Goal: Task Accomplishment & Management: Manage account settings

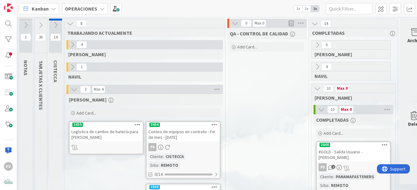
click at [37, 25] on icon at bounding box center [40, 25] width 7 height 7
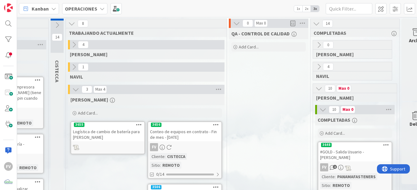
scroll to position [0, 636]
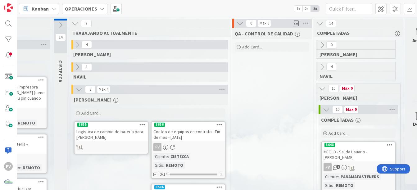
click at [325, 89] on icon at bounding box center [322, 88] width 7 height 7
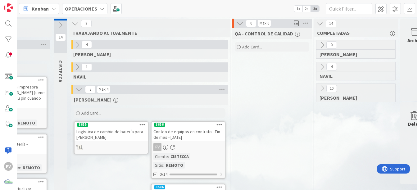
click at [321, 22] on icon at bounding box center [319, 23] width 7 height 7
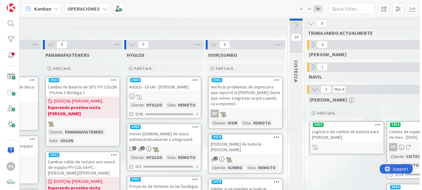
scroll to position [0, 365]
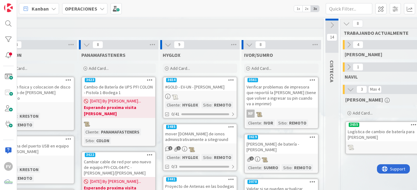
click at [185, 93] on link "3654 #GOLD - EV-UN - [PERSON_NAME] Cliente : HYGLOX Sitio : REMOTO 0/41" at bounding box center [200, 98] width 75 height 42
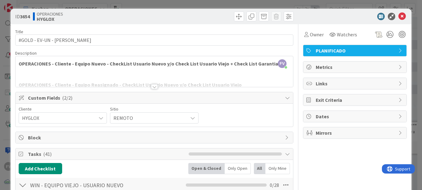
drag, startPoint x: 54, startPoint y: 139, endPoint x: 53, endPoint y: 142, distance: 3.2
click at [54, 139] on span "Block" at bounding box center [155, 137] width 254 height 7
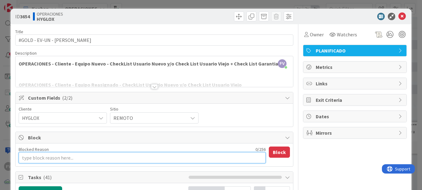
click at [54, 155] on textarea "Blocked Reason" at bounding box center [142, 157] width 247 height 11
type textarea "x"
type textarea "E"
type textarea "x"
type textarea "El"
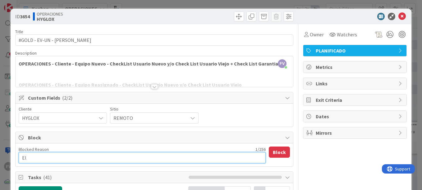
type textarea "x"
type textarea "El"
type textarea "x"
type textarea "El u"
type textarea "x"
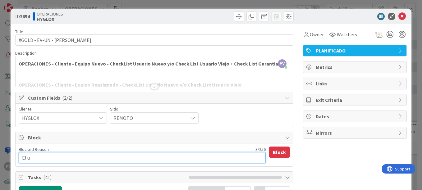
type textarea "El us"
type textarea "x"
type textarea "El usu"
type textarea "x"
type textarea "El usua"
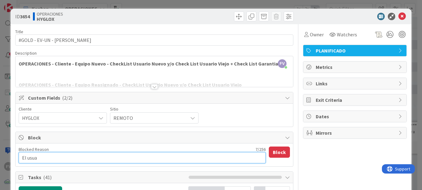
type textarea "x"
type textarea "El usuar"
type textarea "x"
type textarea "El usuari"
type textarea "x"
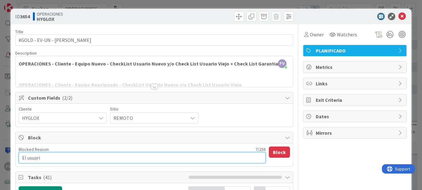
type textarea "El usuario"
type textarea "x"
type textarea "El usuario i"
type textarea "x"
type textarea "El usuario io"
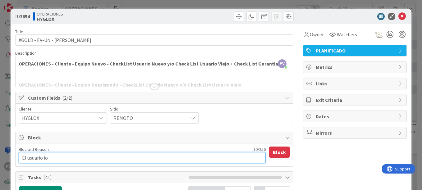
type textarea "x"
type textarea "El usuario iong"
type textarea "x"
type textarea "El usuario iongr"
type textarea "x"
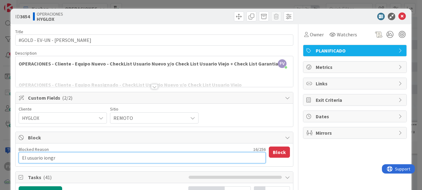
type textarea "El usuario iongre"
type textarea "x"
type textarea "El usuario iongr"
type textarea "x"
type textarea "El usuario iong"
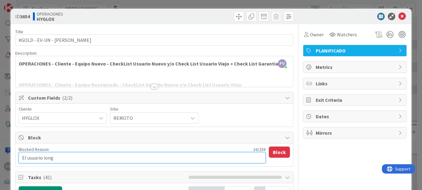
type textarea "x"
type textarea "El usuario ion"
type textarea "x"
type textarea "El usuario io"
type textarea "x"
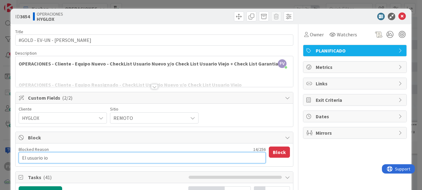
type textarea "El usuario i"
type textarea "x"
type textarea "El usuario in"
type textarea "x"
type textarea "El usuario ing"
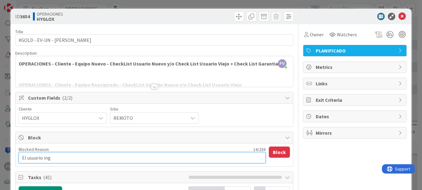
type textarea "x"
type textarea "El usuario ingr"
type textarea "x"
type textarea "El usuario ingre"
type textarea "x"
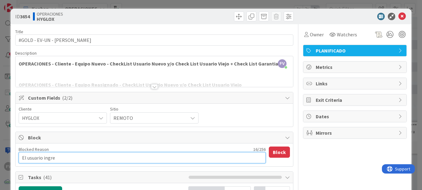
type textarea "El usuario ingres"
type textarea "x"
type textarea "El usuario ingresa"
type textarea "x"
type textarea "El usuario ingresa"
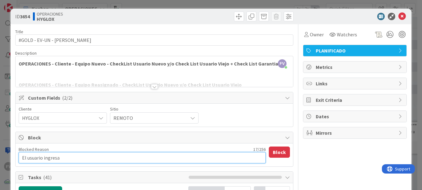
type textarea "x"
type textarea "El usuario ingresa e"
type textarea "x"
type textarea "El usuario ingresa el"
type textarea "x"
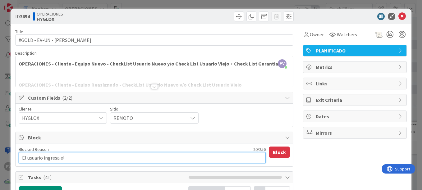
type textarea "El usuario ingresa el l"
type textarea "x"
type textarea "El usuario ingresa el lu"
type textarea "x"
type textarea "El usuario ingresa el lune"
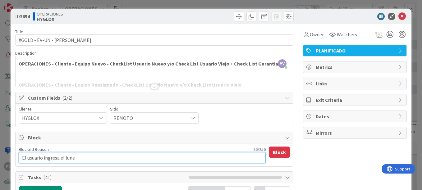
type textarea "x"
type textarea "El usuario ingresa el [DATE]"
type textarea "x"
type textarea "El usuario ingresa el [DATE]"
type textarea "x"
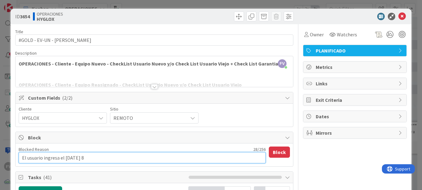
type textarea "El usuario ingresa el [DATE] 8"
type textarea "x"
type textarea "El usuario ingresa el [DATE] 8 d"
type textarea "x"
type textarea "El usuario ingresa el [DATE] 8 de"
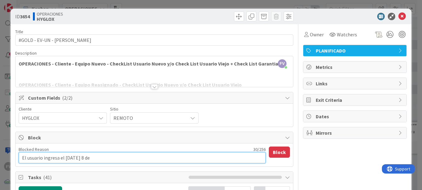
type textarea "x"
type textarea "El usuario ingresa el [DATE] 8 de"
type textarea "x"
type textarea "El usuario ingresa el [DATE] 8 de s"
type textarea "x"
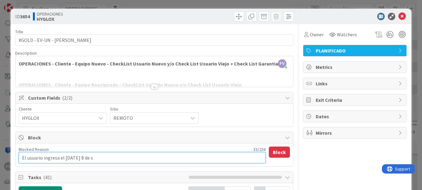
type textarea "El usuario ingresa el [DATE] 8 de se"
type textarea "x"
type textarea "El usuario ingresa el [DATE]"
type textarea "x"
type textarea "El usuario ingresa el [DATE]"
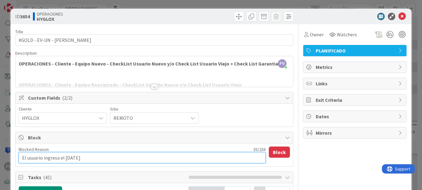
type textarea "x"
type textarea "El usuario ingresa el [DATE] 8 de septie"
type textarea "x"
type textarea "El usuario ingresa el [DATE] 8 de septiem"
type textarea "x"
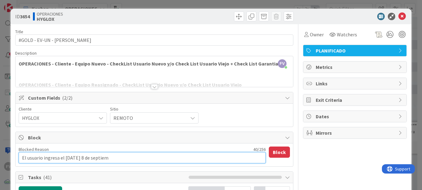
type textarea "El usuario ingresa el [DATE] 8 de septieme"
type textarea "x"
type textarea "El usuario ingresa el [DATE] 8 de septiemeb"
type textarea "x"
type textarea "El usuario ingresa el [DATE] 8 de septieme"
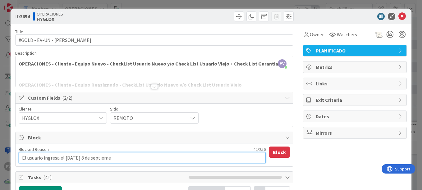
type textarea "x"
type textarea "El usuario ingresa el [DATE] 8 de septiem"
type textarea "x"
type textarea "El usuario ingresa el [DATE] 8 de septiembr"
type textarea "x"
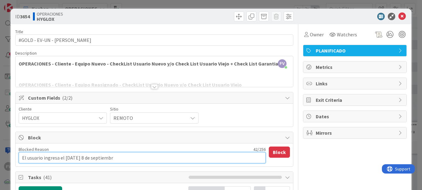
type textarea "El usuario ingresa el [DATE]"
type textarea "x"
type textarea "El usuario ingresa el [DATE],"
type textarea "x"
type textarea "El usuario ingresa el [DATE], h"
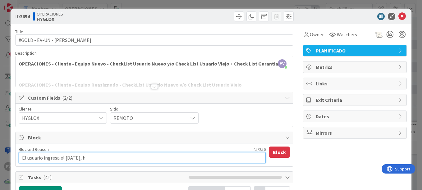
type textarea "x"
type textarea "El usuario ingresa el [DATE], ha"
type textarea "x"
type textarea "El usuario ingresa el [DATE], hay"
type textarea "x"
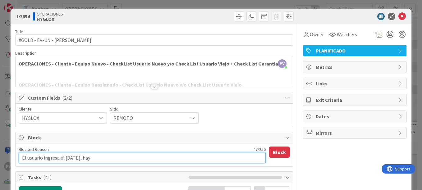
type textarea "El usuario ingresa el [DATE], hay q"
type textarea "x"
type textarea "El usuario ingresa el [DATE], hay qu"
type textarea "x"
type textarea "El usuario ingresa el [DATE], hay quye"
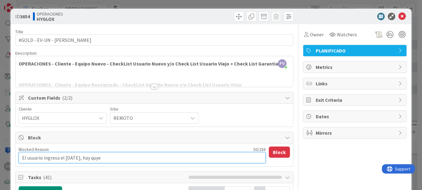
type textarea "x"
type textarea "El usuario ingresa el [DATE], hay quye"
type textarea "x"
type textarea "El usuario ingresa el [DATE], hay quye"
type textarea "x"
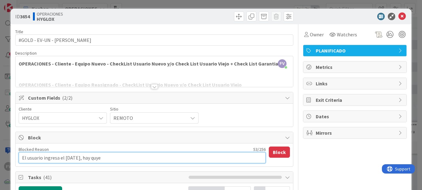
type textarea "El usuario ingresa el [DATE], hay quy"
type textarea "x"
type textarea "El usuario ingresa el [DATE], hay qu"
type textarea "x"
type textarea "El usuario ingresa el [DATE], hay que"
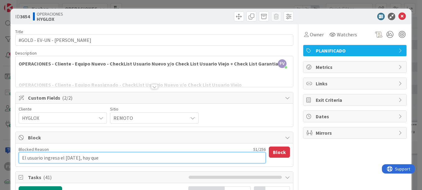
type textarea "x"
type textarea "El usuario ingresa el [DATE], hay que"
type textarea "x"
type textarea "El usuario ingresa el [DATE], hay que t"
type textarea "x"
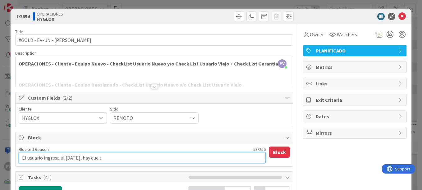
type textarea "El usuario ingresa el [DATE], hay que te"
type textarea "x"
type textarea "El usuario ingresa el [DATE], hay que ten"
type textarea "x"
type textarea "El usuario ingresa el [DATE], hay que tene"
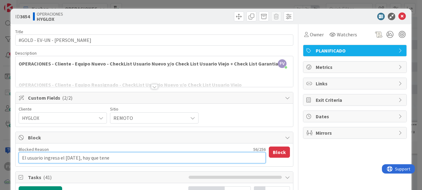
type textarea "x"
type textarea "El usuario ingresa el [DATE], hay que tener"
type textarea "x"
type textarea "El usuario ingresa el [DATE], hay que tener"
type textarea "x"
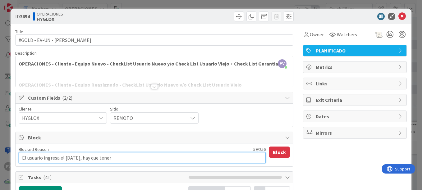
type textarea "El usuario ingresa el [DATE], hay que tener e"
type textarea "x"
type textarea "El usuario ingresa el [DATE], hay que tener el"
type textarea "x"
type textarea "El usuario ingresa el [DATE], hay que tener el"
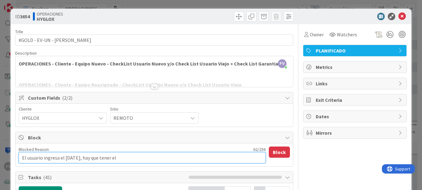
type textarea "x"
type textarea "El usuario ingresa el [DATE], hay que tener el e"
type textarea "x"
type textarea "El usuario ingresa el [DATE], hay que tener el equ"
type textarea "x"
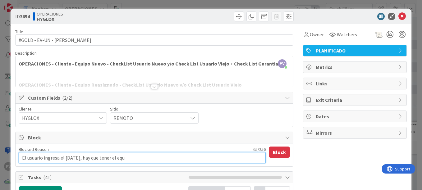
type textarea "El usuario ingresa el [DATE], hay que tener el equi"
type textarea "x"
type textarea "El usuario ingresa el [DATE], hay que tener el equip"
type textarea "x"
type textarea "El usuario ingresa el [DATE], hay que tener el equipo"
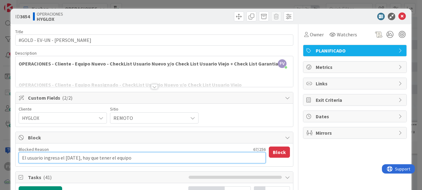
type textarea "x"
type textarea "El usuario ingresa el [DATE], hay que tener el equipo c"
type textarea "x"
type textarea "El usuario ingresa el [DATE], hay que tener el equipo co"
type textarea "x"
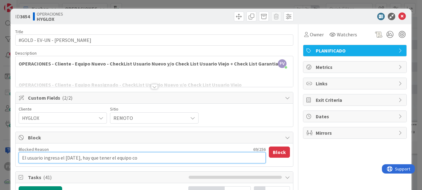
type textarea "El usuario ingresa el [DATE], hay que tener el equipo con"
type textarea "x"
type textarea "El usuario ingresa el [DATE], hay que tener el equipo conf"
type textarea "x"
type textarea "El usuario ingresa el [DATE], hay que tener el equipo confi"
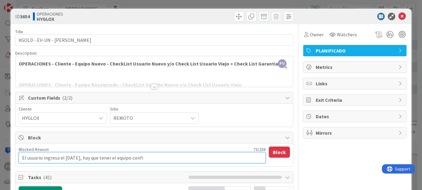
type textarea "x"
type textarea "El usuario ingresa el [DATE], hay que tener el equipo config"
type textarea "x"
type textarea "El usuario ingresa el [DATE], hay que tener el equipo configur"
type textarea "x"
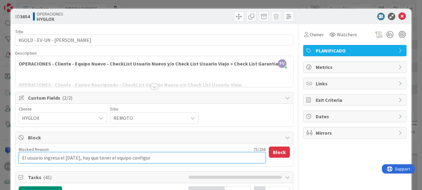
type textarea "El usuario ingresa el [DATE], hay que tener el equipo configura"
type textarea "x"
type textarea "El usuario ingresa el [DATE], hay que tener el equipo configurad"
type textarea "x"
type textarea "El usuario ingresa el [DATE], hay que tener el equipo configurado"
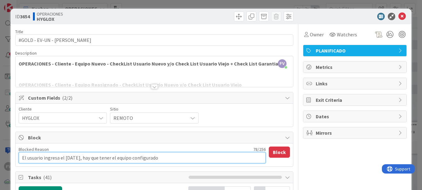
type textarea "x"
type textarea "El usuario ingresa el [DATE], hay que tener el equipo configurado"
type textarea "x"
type textarea "El usuario ingresa el [DATE], hay que tener el equipo configurado a"
type textarea "x"
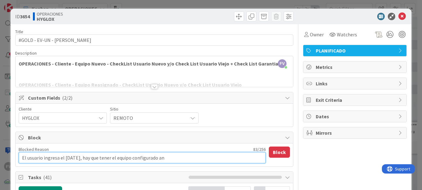
type textarea "El usuario ingresa el [DATE], hay que tener el equipo configurado ant"
type textarea "x"
type textarea "El usuario ingresa el [DATE], hay que tener el equipo configurado ante"
type textarea "x"
type textarea "El usuario ingresa el [DATE], hay que tener el equipo configurado antes"
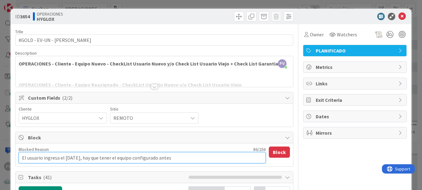
type textarea "x"
type textarea "El usuario ingresa el [DATE], hay que tener el equipo configurado antes d"
type textarea "x"
type textarea "El usuario ingresa el [DATE], hay que tener el equipo configurado antes de"
type textarea "x"
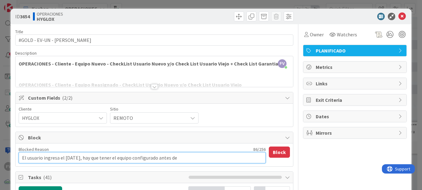
type textarea "El usuario ingresa el [DATE], hay que tener el equipo configurado antes de"
type textarea "x"
type textarea "El usuario ingresa el [DATE], hay que tener el equipo configurado antes de e"
type textarea "x"
type textarea "El usuario ingresa el [DATE], hay que tener el equipo configurado antes de es"
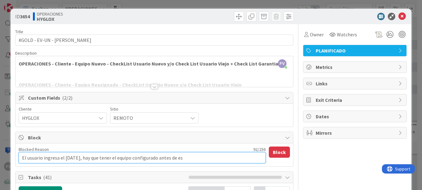
type textarea "x"
type textarea "El usuario ingresa el [DATE], hay que tener el equipo configurado antes de esa"
type textarea "x"
type textarea "El usuario ingresa el [DATE], hay que tener el equipo configurado antes de esa"
type textarea "x"
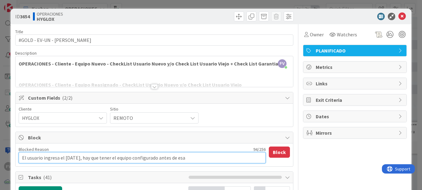
type textarea "El usuario ingresa el [DATE], hay que tener el equipo configurado antes de esa f"
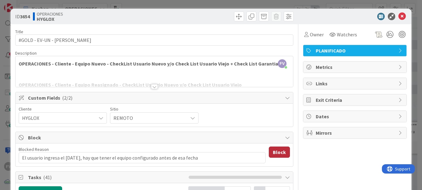
click at [277, 153] on button "Block" at bounding box center [279, 152] width 21 height 11
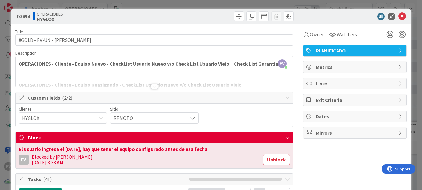
click at [288, 4] on div "**********" at bounding box center [211, 95] width 422 height 190
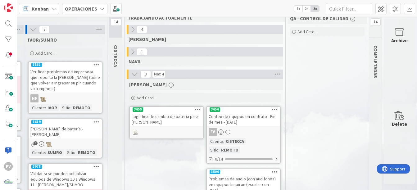
scroll to position [0, 585]
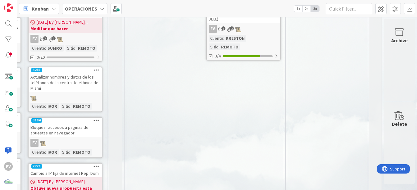
click at [160, 155] on div "[PERSON_NAME] Add Card... 3656 Conteo de equipos en contrato - Fin de mes - [DA…" at bounding box center [205, 151] width 157 height 487
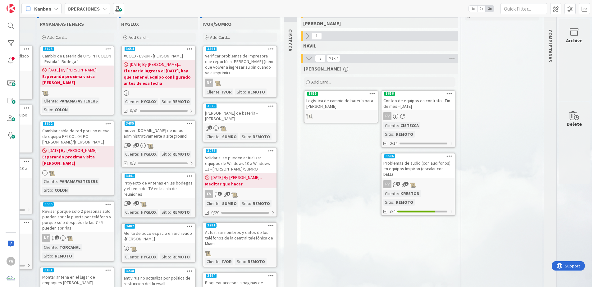
scroll to position [31, 413]
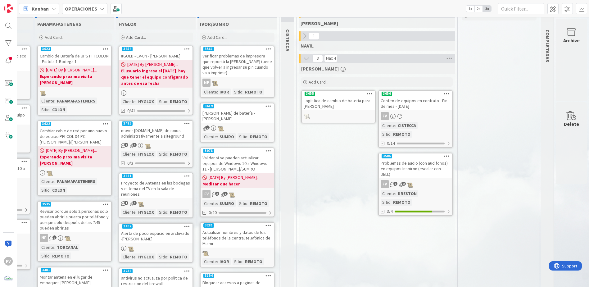
click at [343, 109] on div "Logística de cambio de batería para [PERSON_NAME]" at bounding box center [338, 104] width 73 height 14
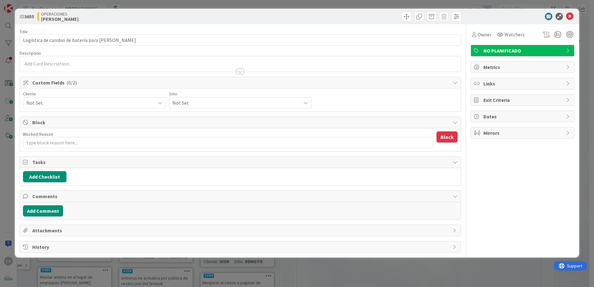
click at [54, 120] on span "Block" at bounding box center [240, 122] width 417 height 7
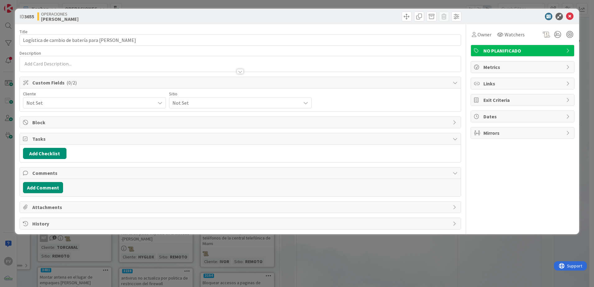
click at [48, 147] on div "Add Checklist" at bounding box center [240, 153] width 441 height 17
click at [50, 154] on button "Add Checklist" at bounding box center [44, 153] width 43 height 11
click at [38, 190] on button "Add" at bounding box center [34, 197] width 16 height 11
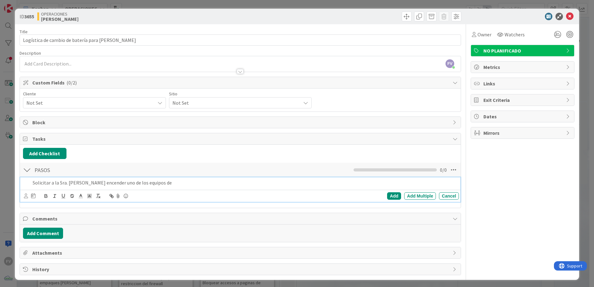
click at [199, 187] on div "Solicitar a la Sra. [PERSON_NAME] encender uno de los equipos de" at bounding box center [244, 182] width 429 height 11
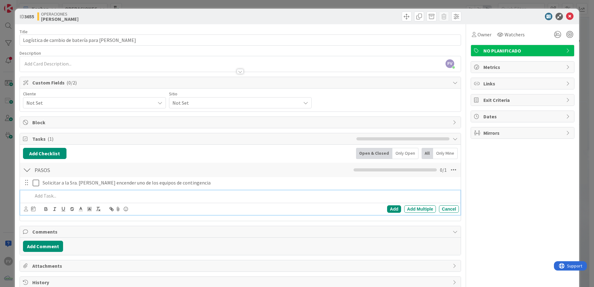
click at [48, 190] on div at bounding box center [244, 195] width 429 height 11
click at [421, 190] on div "Owner Watchers NO PLANIFICADO Metrics Links Exit Criteria Dates Mirrors" at bounding box center [523, 156] width 104 height 264
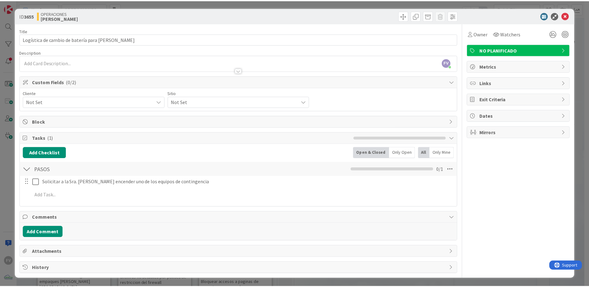
scroll to position [1, 0]
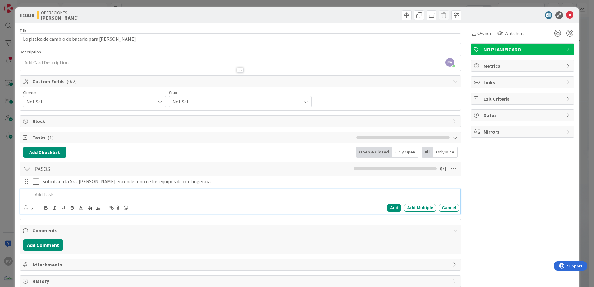
click at [83, 190] on p at bounding box center [245, 194] width 424 height 7
click at [421, 115] on div "ID 3655 OPERACIONES [PERSON_NAME] Title 47 / 128 Logística de cambio de batería…" at bounding box center [297, 143] width 594 height 287
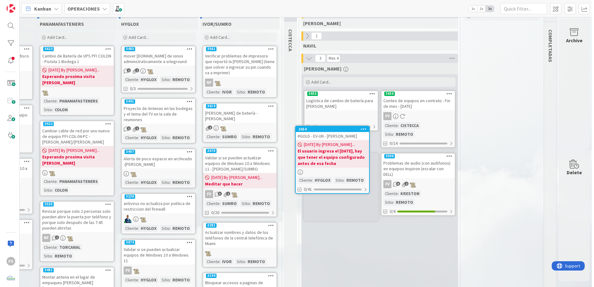
scroll to position [29, 409]
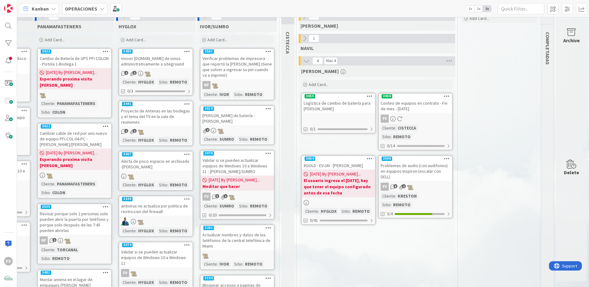
click at [349, 177] on b "El usuario ingresa el [DATE], hay que tener el equipo configurado antes de esa …" at bounding box center [339, 186] width 70 height 19
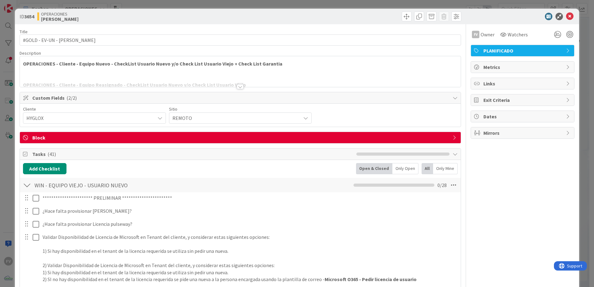
click at [57, 139] on span "Block" at bounding box center [240, 137] width 417 height 7
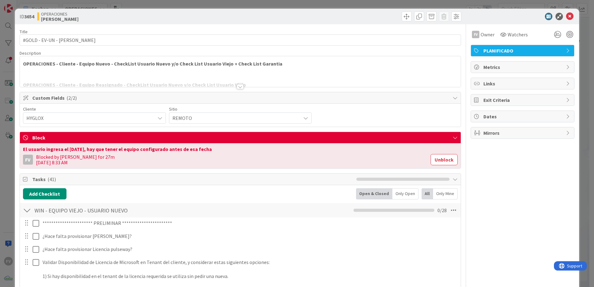
click at [421, 159] on button "Unblock" at bounding box center [443, 159] width 27 height 11
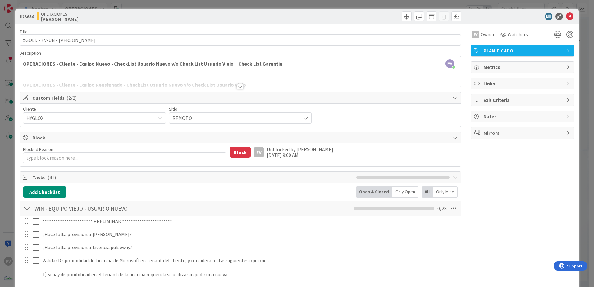
click at [421, 19] on div "**********" at bounding box center [297, 143] width 594 height 287
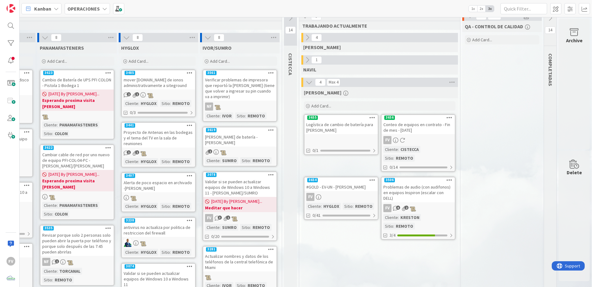
scroll to position [0, 409]
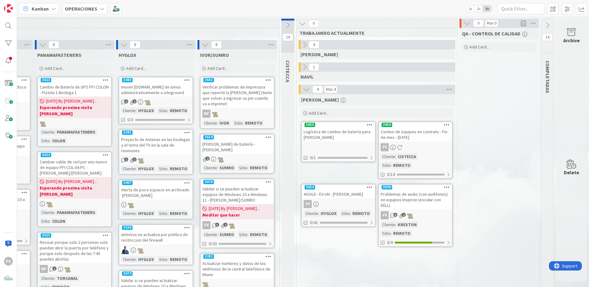
click at [344, 146] on div at bounding box center [338, 146] width 73 height 7
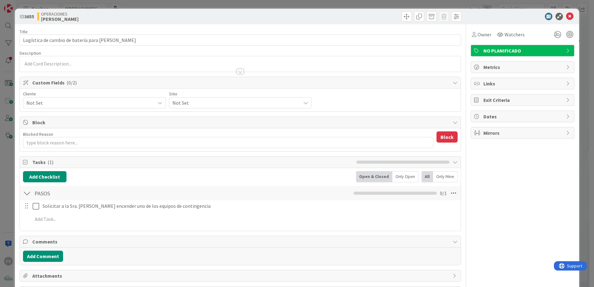
click at [120, 107] on span "Not Set" at bounding box center [88, 102] width 125 height 9
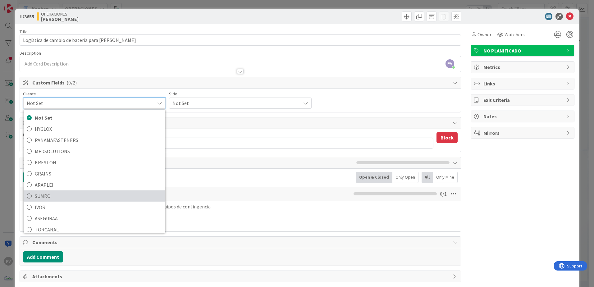
click at [80, 190] on span "SUMRO" at bounding box center [98, 195] width 127 height 9
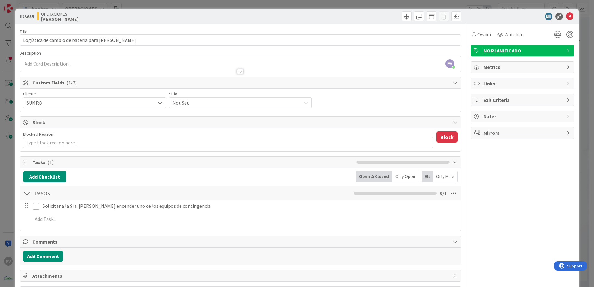
click at [152, 102] on span "Not Set" at bounding box center [88, 102] width 125 height 9
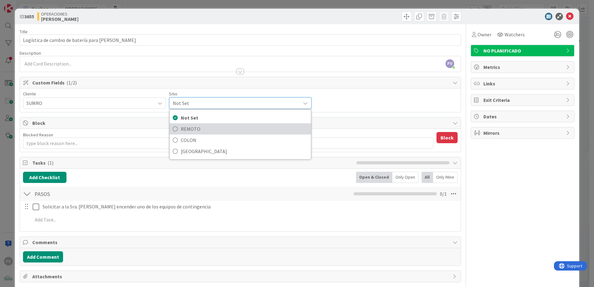
click at [197, 131] on span "REMOTO" at bounding box center [244, 128] width 127 height 9
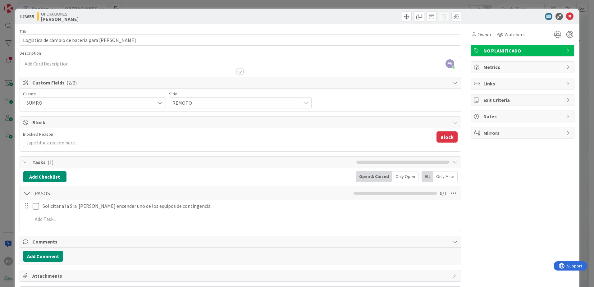
click at [421, 10] on div "ID 3655 OPERACIONES [PERSON_NAME]" at bounding box center [297, 17] width 564 height 16
click at [421, 16] on icon at bounding box center [569, 16] width 7 height 7
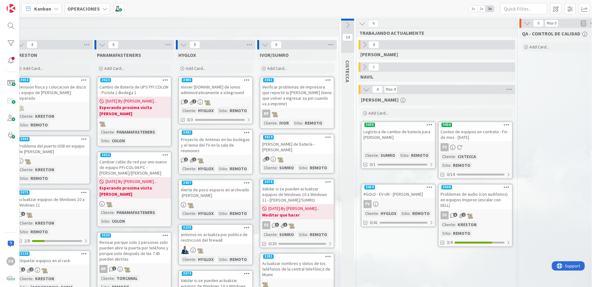
scroll to position [0, 343]
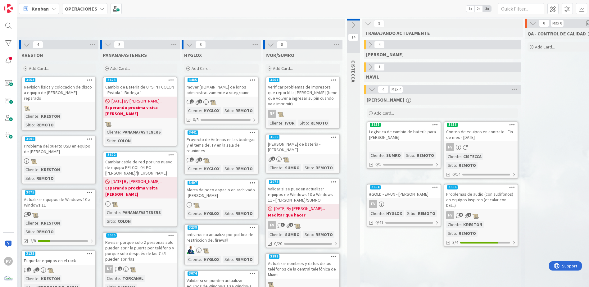
click at [370, 68] on icon at bounding box center [370, 67] width 7 height 7
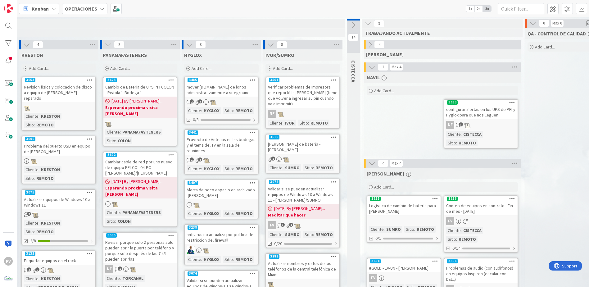
click at [41, 69] on span "Add Card..." at bounding box center [39, 69] width 20 height 6
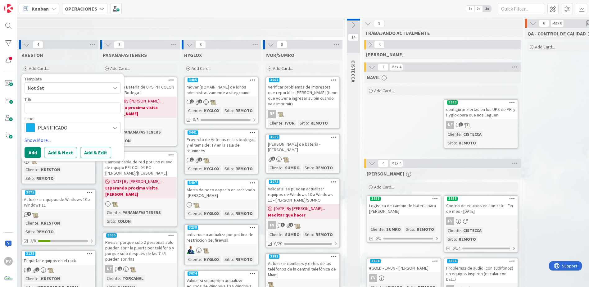
click at [66, 107] on textarea at bounding box center [73, 107] width 96 height 11
click at [46, 89] on span "Not Set" at bounding box center [67, 88] width 78 height 8
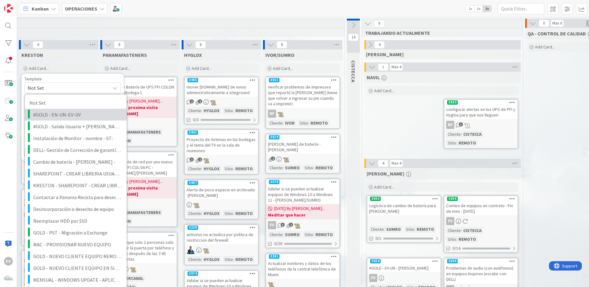
click at [65, 113] on span "#GOLD - EN-UN-EV-UV" at bounding box center [77, 115] width 89 height 8
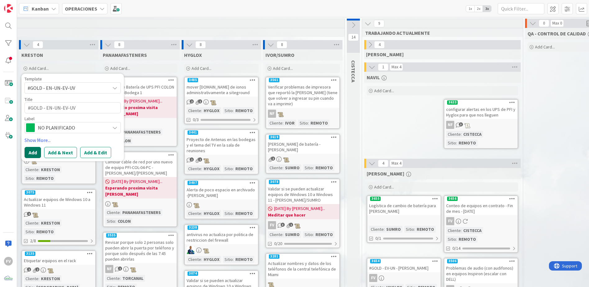
click at [33, 156] on button "Add" at bounding box center [33, 152] width 16 height 11
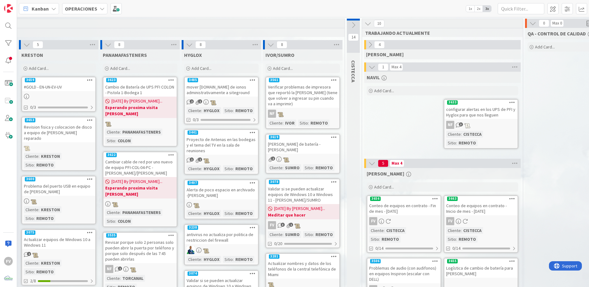
click at [76, 95] on div at bounding box center [58, 96] width 73 height 7
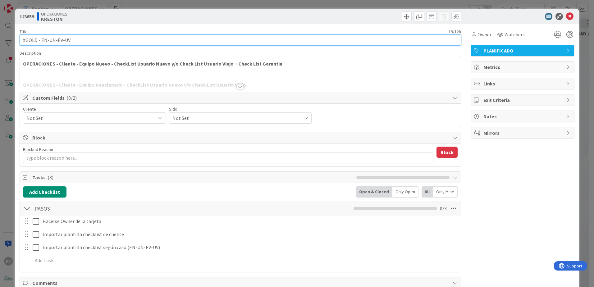
click at [45, 40] on input "#GOLD - EN-UN-EV-UV" at bounding box center [240, 39] width 441 height 11
paste input "[PERSON_NAME]"
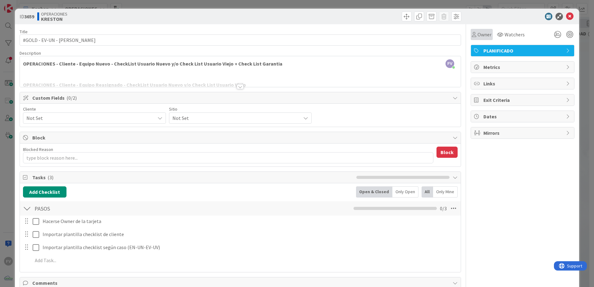
click at [421, 33] on div "Owner" at bounding box center [482, 34] width 20 height 7
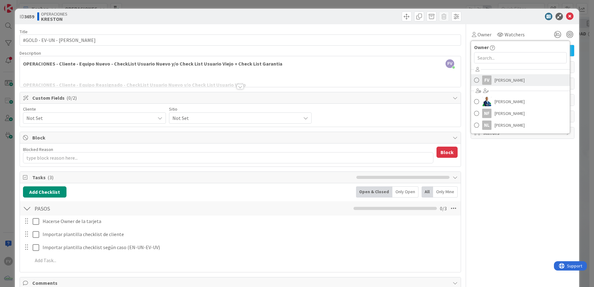
click at [421, 81] on link "FV [PERSON_NAME]" at bounding box center [520, 80] width 99 height 12
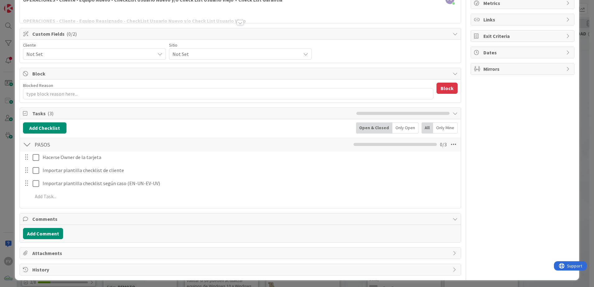
scroll to position [66, 0]
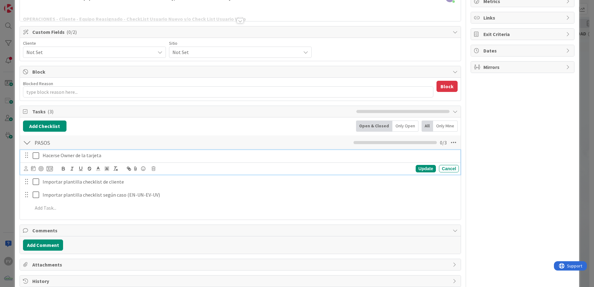
click at [37, 155] on icon at bounding box center [37, 155] width 9 height 7
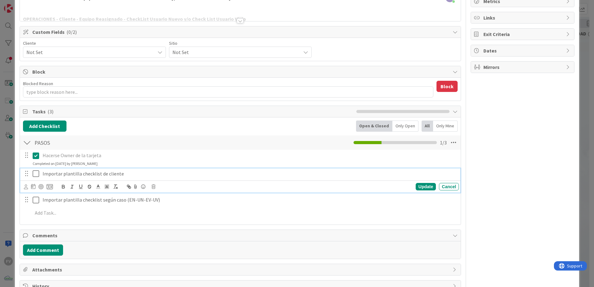
click at [33, 177] on icon at bounding box center [37, 173] width 9 height 7
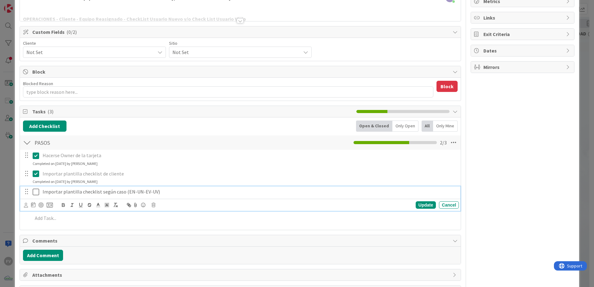
click at [35, 190] on icon at bounding box center [37, 191] width 9 height 7
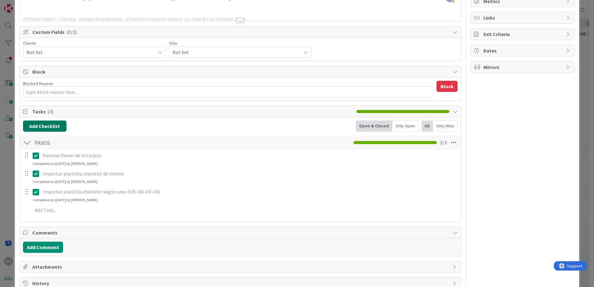
click at [38, 122] on button "Add Checklist" at bounding box center [44, 125] width 43 height 11
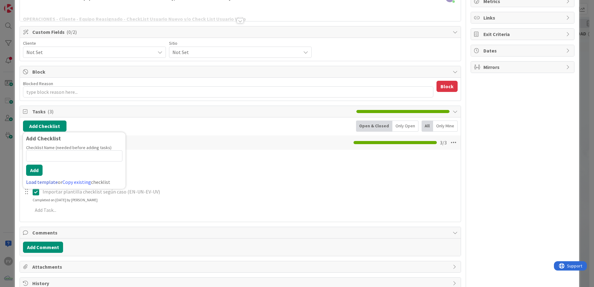
click at [40, 182] on link "Load template" at bounding box center [42, 182] width 32 height 6
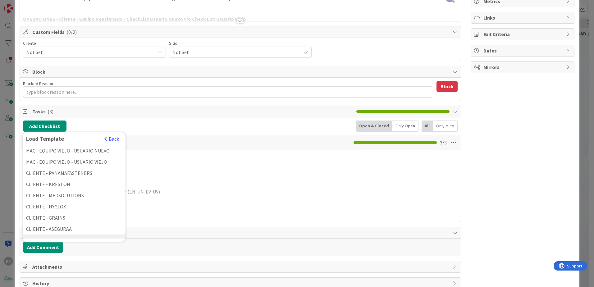
scroll to position [183, 0]
click at [53, 190] on div "KRESTON - Salida de Usuario" at bounding box center [74, 203] width 102 height 11
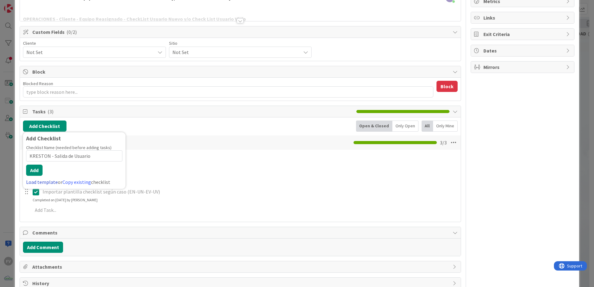
click at [52, 183] on link "Load template" at bounding box center [42, 182] width 32 height 6
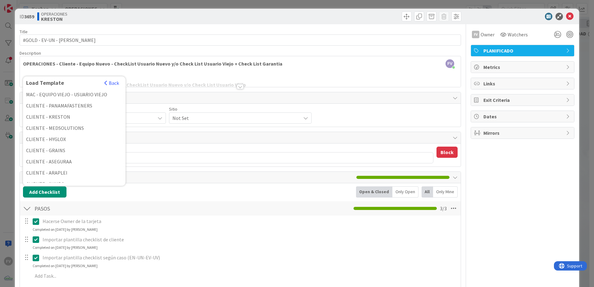
scroll to position [93, 0]
click at [68, 98] on div "CLIENTE - KRESTON" at bounding box center [74, 102] width 102 height 11
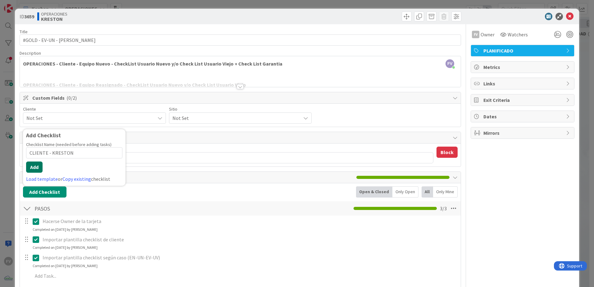
click at [30, 168] on button "Add" at bounding box center [34, 166] width 16 height 11
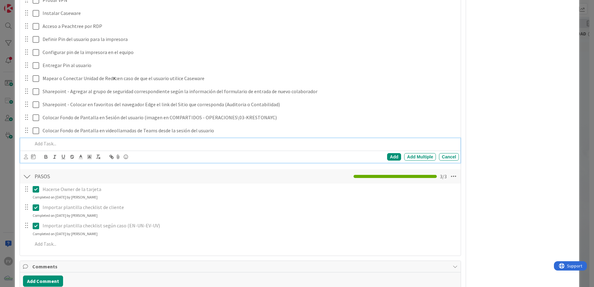
scroll to position [92, 0]
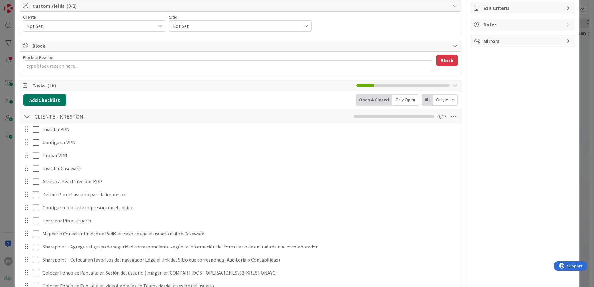
click at [45, 103] on button "Add Checklist" at bounding box center [44, 99] width 43 height 11
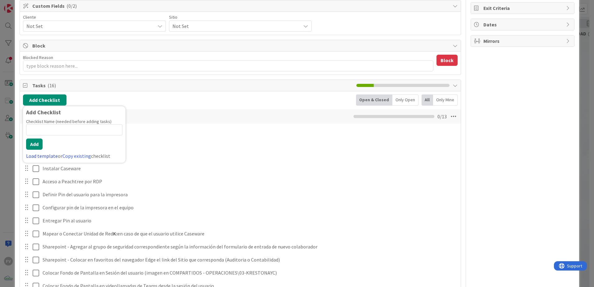
click at [40, 157] on link "Load template" at bounding box center [42, 156] width 32 height 6
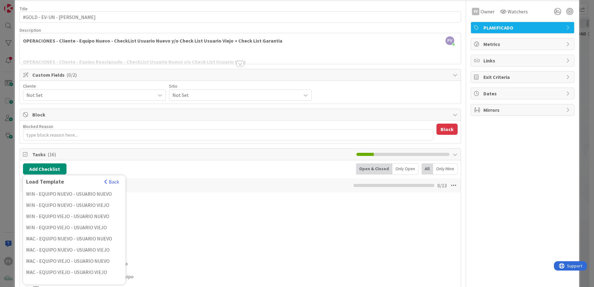
scroll to position [0, 0]
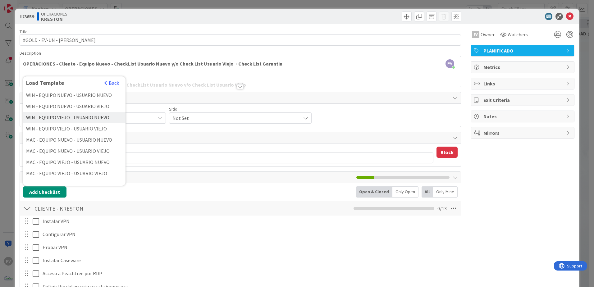
click at [80, 115] on div "WIN - EQUIPO VIEJO - USUARIO NUEVO" at bounding box center [74, 117] width 102 height 11
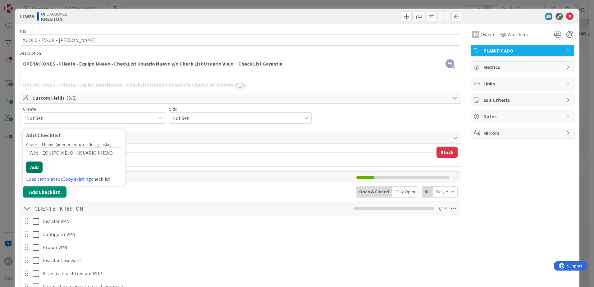
click at [36, 168] on button "Add" at bounding box center [34, 166] width 16 height 11
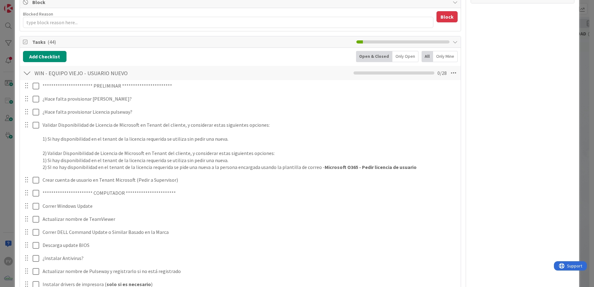
scroll to position [95, 0]
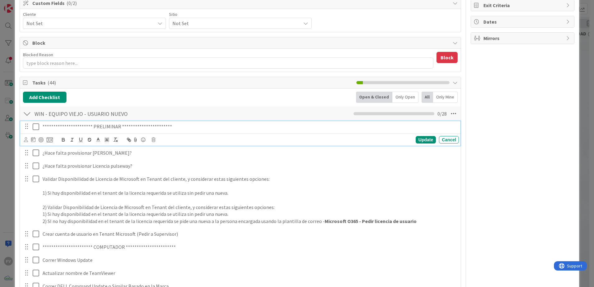
click at [35, 127] on icon at bounding box center [37, 126] width 9 height 7
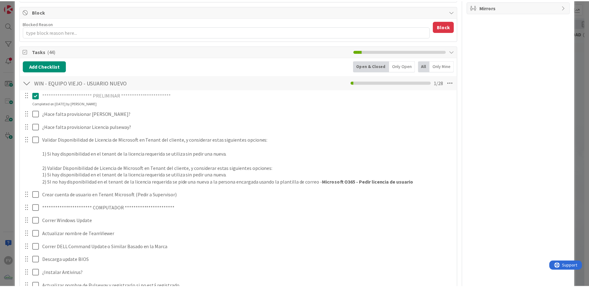
scroll to position [0, 0]
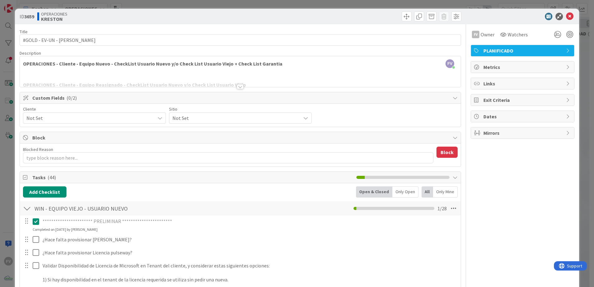
click at [121, 121] on span "Not Set" at bounding box center [88, 118] width 125 height 9
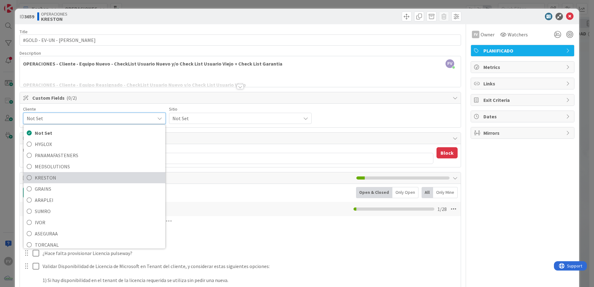
drag, startPoint x: 55, startPoint y: 178, endPoint x: 150, endPoint y: 148, distance: 99.5
click at [55, 178] on span "KRESTON" at bounding box center [98, 177] width 127 height 9
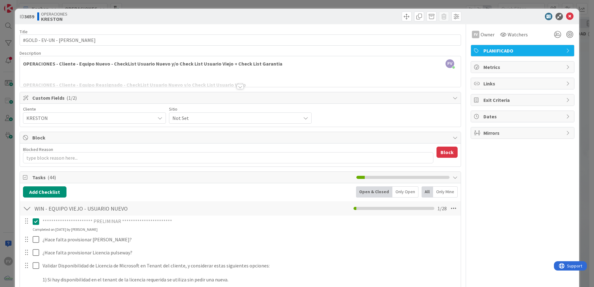
drag, startPoint x: 202, startPoint y: 117, endPoint x: 202, endPoint y: 121, distance: 4.0
click at [152, 117] on span "Not Set" at bounding box center [88, 118] width 125 height 9
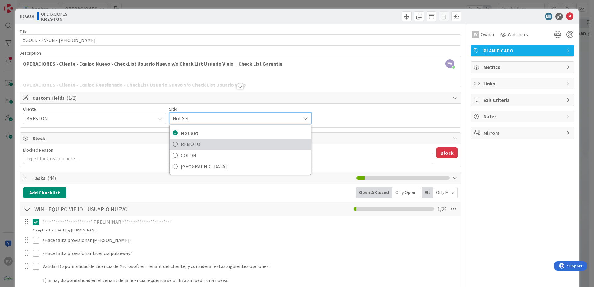
click at [203, 144] on span "REMOTO" at bounding box center [244, 143] width 127 height 9
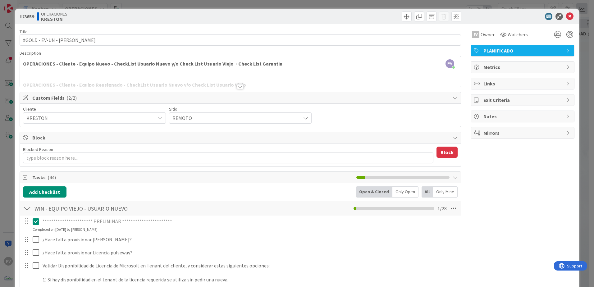
click at [421, 12] on div "**********" at bounding box center [297, 143] width 594 height 287
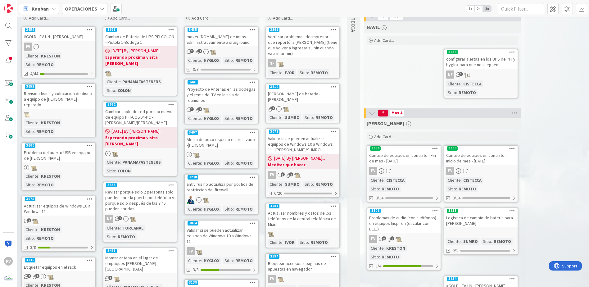
scroll to position [0, 343]
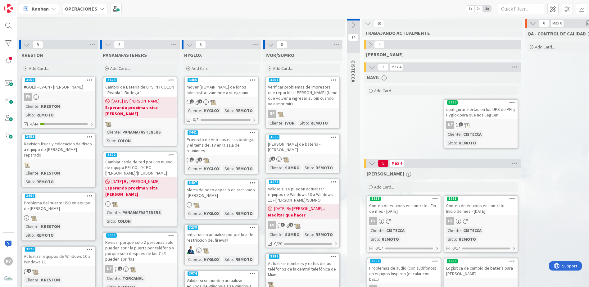
click at [389, 125] on div "[PERSON_NAME] Add Card... 3633 configurar alertas en los UPS de PFI y Hyglox pa…" at bounding box center [442, 114] width 157 height 84
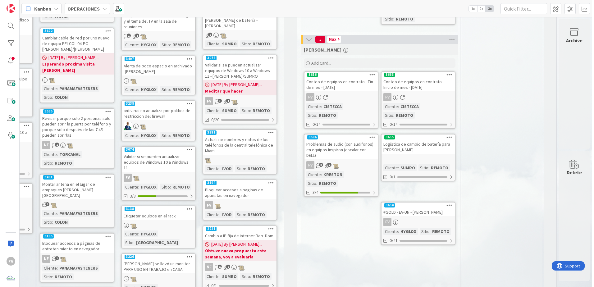
scroll to position [124, 413]
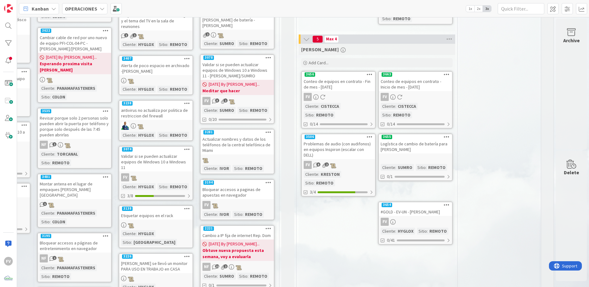
click at [421, 142] on div "Logística de cambio de batería para [PERSON_NAME]" at bounding box center [415, 147] width 73 height 14
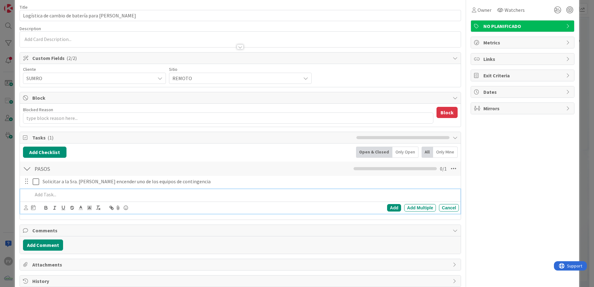
click at [62, 190] on p at bounding box center [245, 194] width 424 height 7
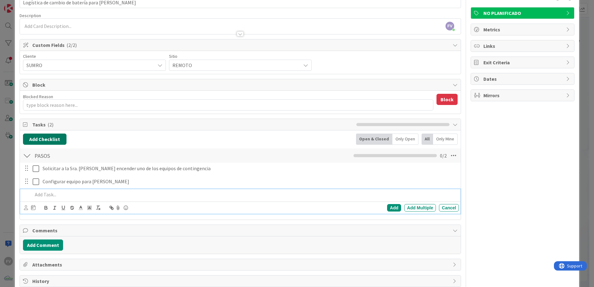
click at [57, 139] on button "Add Checklist" at bounding box center [44, 139] width 43 height 11
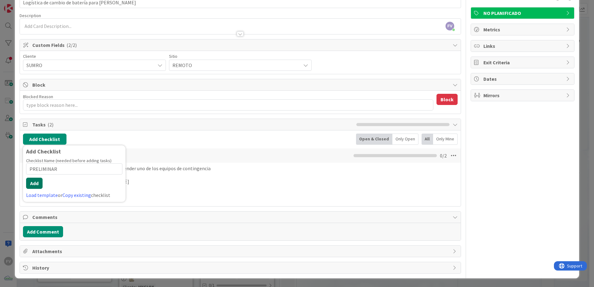
click at [37, 186] on button "Add" at bounding box center [34, 183] width 16 height 11
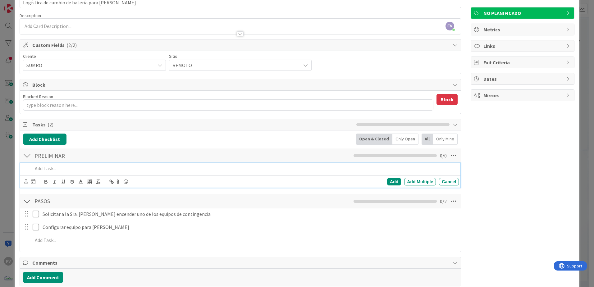
click at [59, 166] on p at bounding box center [245, 168] width 424 height 7
click at [104, 168] on p "Enviar cotizacion a Administracion y mandar a pedir la batería" at bounding box center [245, 168] width 424 height 7
click at [169, 168] on p "Enviar cotizacion a Administracion de comprar la batería y mandar a pedir la ba…" at bounding box center [245, 168] width 424 height 7
drag, startPoint x: 216, startPoint y: 168, endPoint x: 191, endPoint y: 170, distance: 24.3
click at [191, 170] on p "Enviar cotizacion a Administracion de comprar la batería y mandarla a pedir la …" at bounding box center [245, 168] width 424 height 7
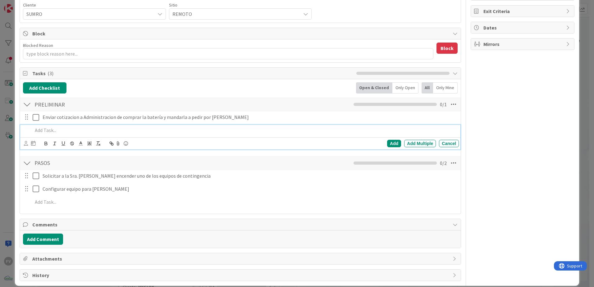
scroll to position [96, 0]
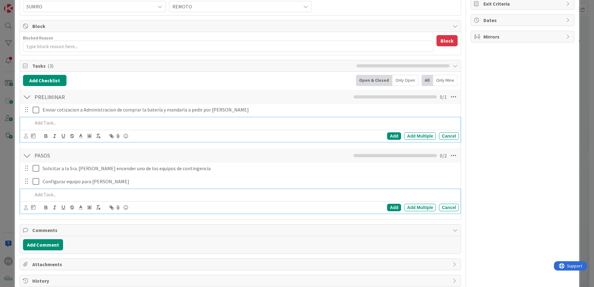
click at [85, 190] on p at bounding box center [245, 194] width 424 height 7
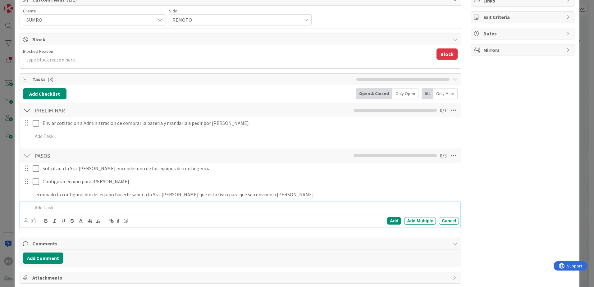
scroll to position [96, 0]
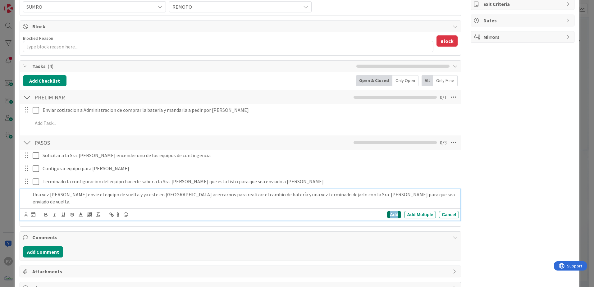
click at [387, 190] on div "Add" at bounding box center [394, 214] width 14 height 7
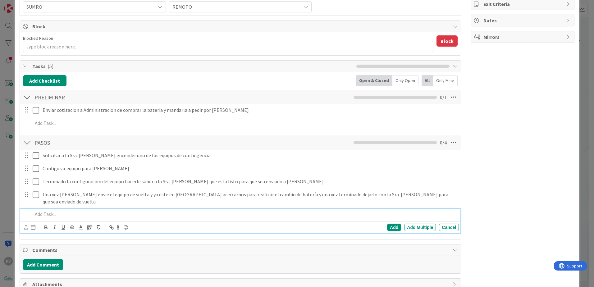
click at [54, 190] on p at bounding box center [245, 214] width 424 height 7
click at [421, 190] on div "Owner Watchers NO PLANIFICADO Metrics Links Exit Criteria Dates Mirrors" at bounding box center [523, 117] width 104 height 378
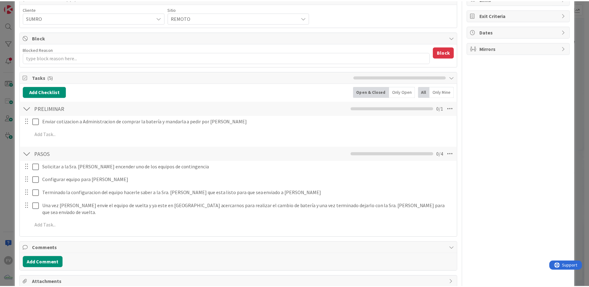
scroll to position [65, 0]
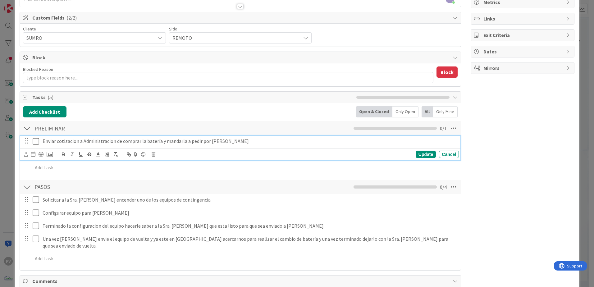
click at [75, 142] on p "Enviar cotizacion a Administracion de comprar la batería y mandarla a pedir por…" at bounding box center [250, 141] width 414 height 7
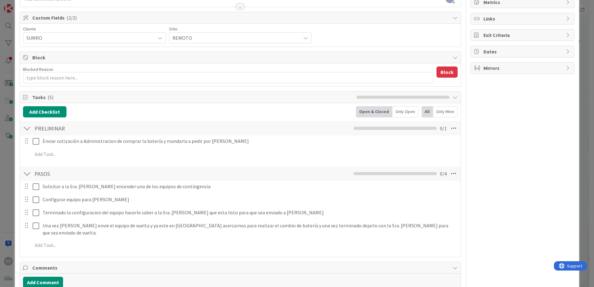
click at [421, 76] on div "ID 3655 OPERACIONES [PERSON_NAME] Title 47 / 128 Logística de cambio de batería…" at bounding box center [297, 143] width 594 height 287
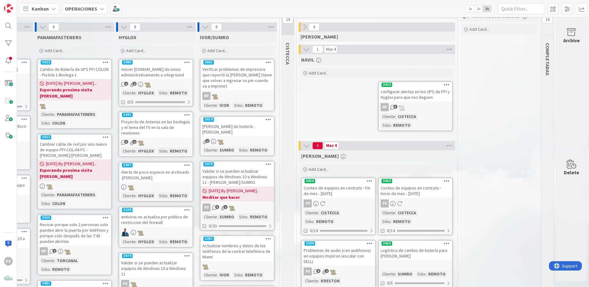
scroll to position [0, 409]
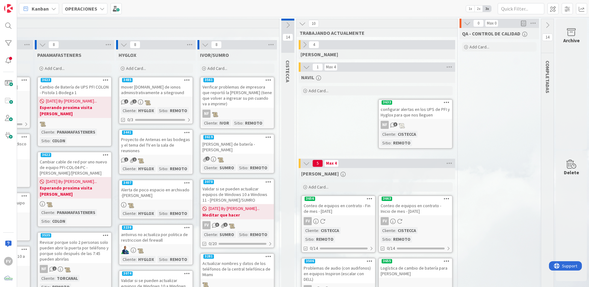
click at [306, 66] on icon at bounding box center [306, 67] width 7 height 7
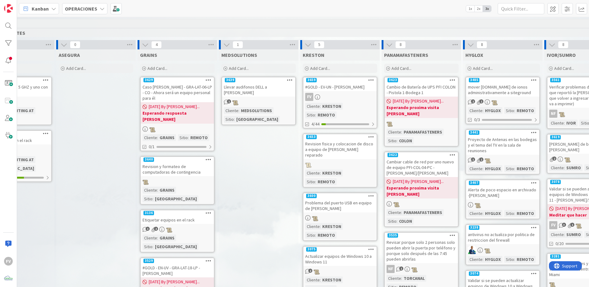
scroll to position [0, 0]
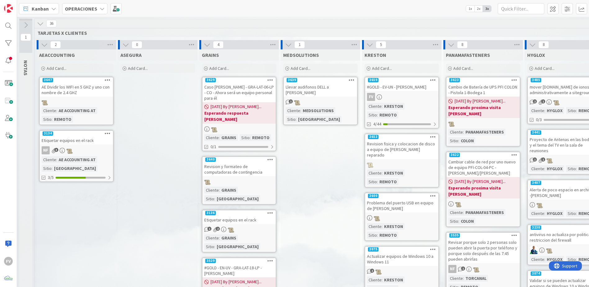
click at [39, 23] on icon at bounding box center [40, 23] width 7 height 7
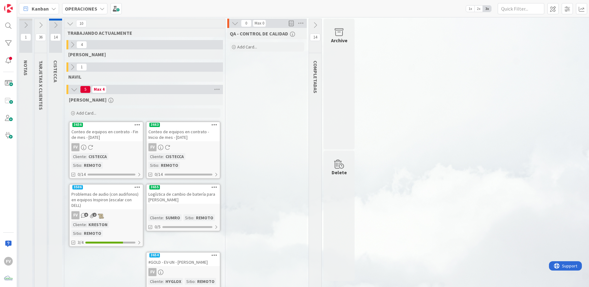
click at [407, 190] on div "1 NOTAS 36 TARJETAS X CLIENTES 14 CISTECCA 10 TRABAJANDO ACTUALMENTE 4 [PERSON_…" at bounding box center [303, 163] width 570 height 288
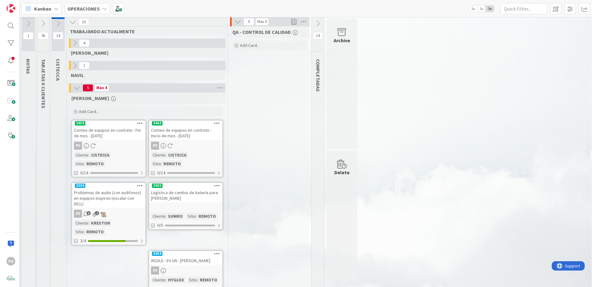
scroll to position [2, 0]
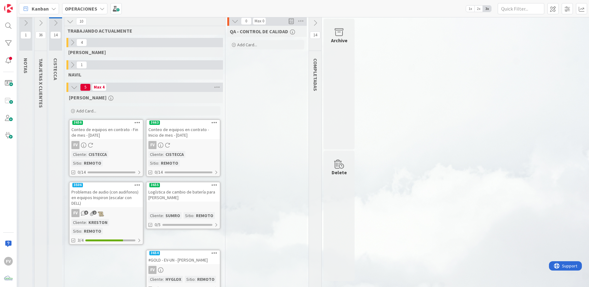
click at [191, 182] on div "3655" at bounding box center [183, 185] width 73 height 6
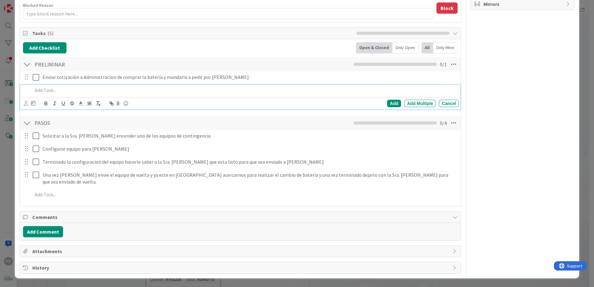
click at [421, 157] on div "Owner Watchers NO PLANIFICADO Metrics Links Exit Criteria Dates Mirrors" at bounding box center [523, 84] width 104 height 378
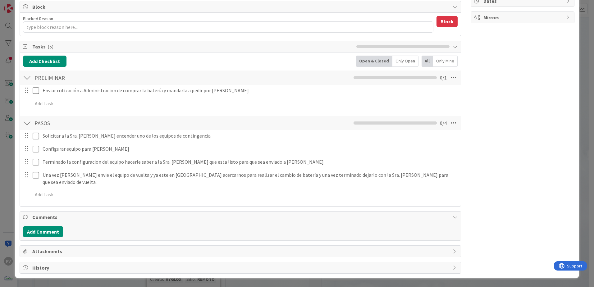
scroll to position [116, 0]
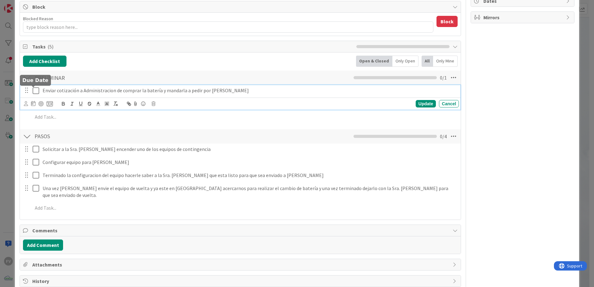
click at [33, 90] on div "Enviar cotización a Administracion de comprar la batería y mandarla a pedir por…" at bounding box center [240, 97] width 440 height 25
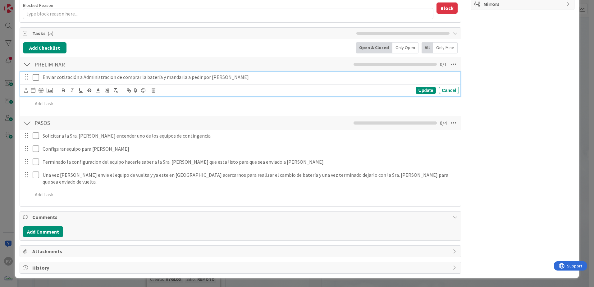
click at [35, 75] on icon at bounding box center [37, 77] width 9 height 7
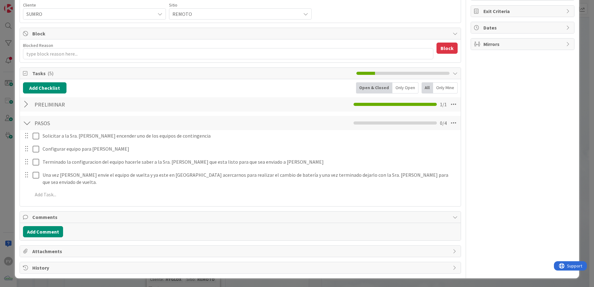
scroll to position [89, 0]
click at [48, 190] on span "Comments" at bounding box center [240, 216] width 417 height 7
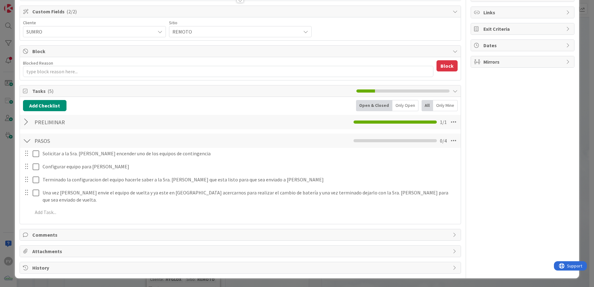
click at [67, 190] on span "Comments" at bounding box center [240, 234] width 417 height 7
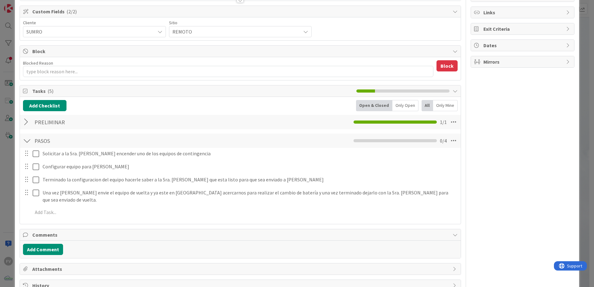
scroll to position [89, 0]
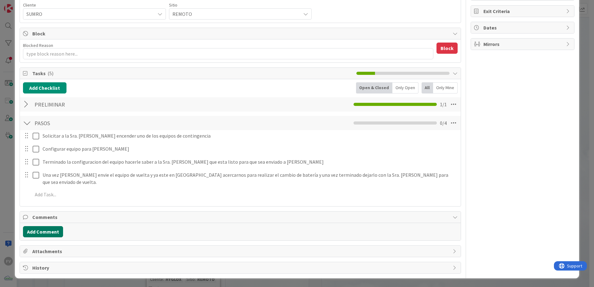
click at [53, 190] on button "Add Comment" at bounding box center [43, 231] width 40 height 11
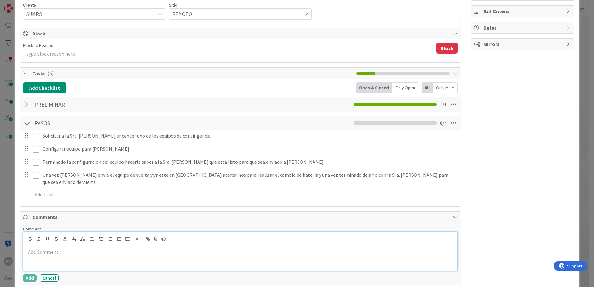
click at [52, 190] on span "Comments" at bounding box center [240, 216] width 417 height 7
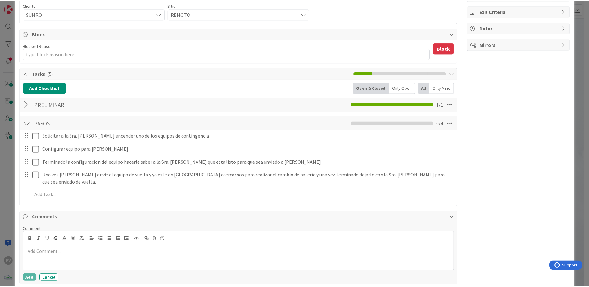
scroll to position [71, 0]
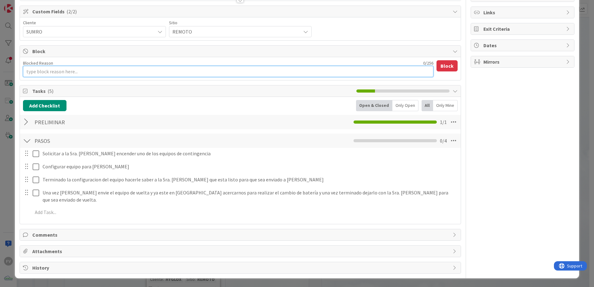
click at [56, 73] on textarea "Blocked Reason" at bounding box center [228, 71] width 410 height 11
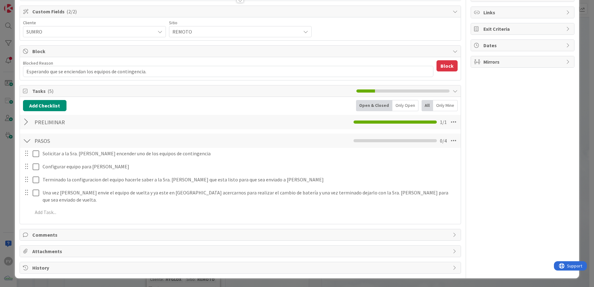
drag, startPoint x: 445, startPoint y: 65, endPoint x: 517, endPoint y: 75, distance: 72.4
click at [421, 65] on button "Block" at bounding box center [446, 65] width 21 height 11
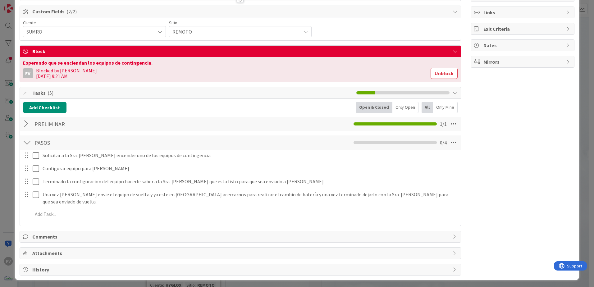
click at [421, 53] on div "ID 3655 OPERACIONES [PERSON_NAME] Title 47 / 128 Logística de cambio de batería…" at bounding box center [297, 143] width 594 height 287
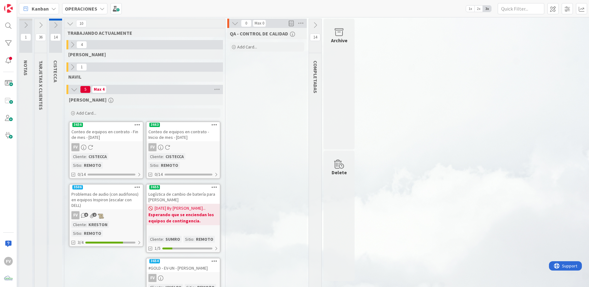
click at [39, 24] on icon at bounding box center [40, 25] width 7 height 7
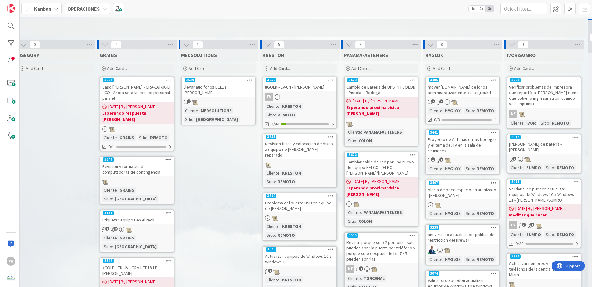
scroll to position [0, 198]
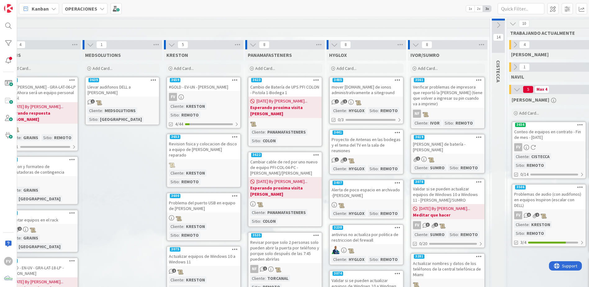
click at [198, 85] on div "#GOLD - EV-UN - [PERSON_NAME]" at bounding box center [203, 87] width 73 height 8
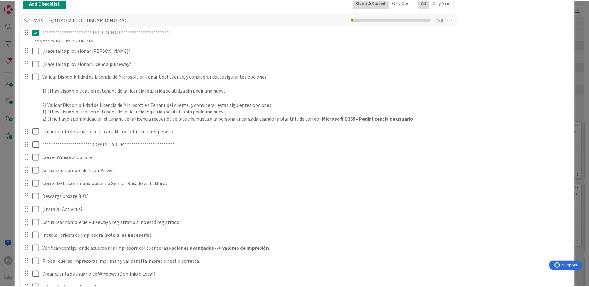
scroll to position [127, 0]
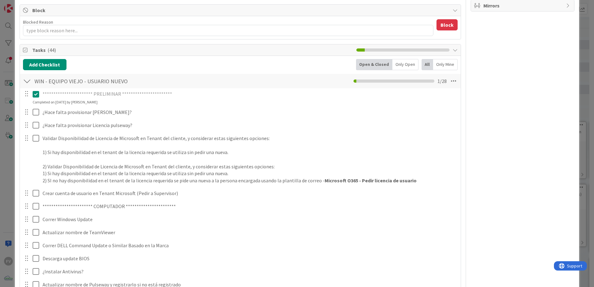
click at [12, 110] on div "**********" at bounding box center [297, 143] width 594 height 287
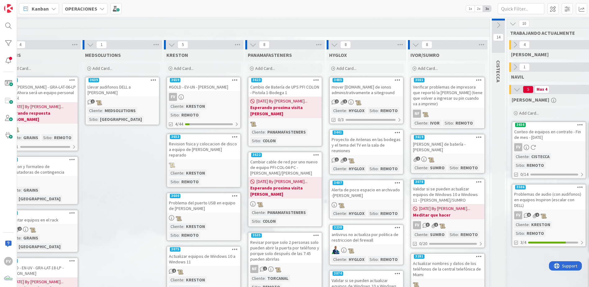
click at [198, 97] on div "FV" at bounding box center [203, 97] width 73 height 8
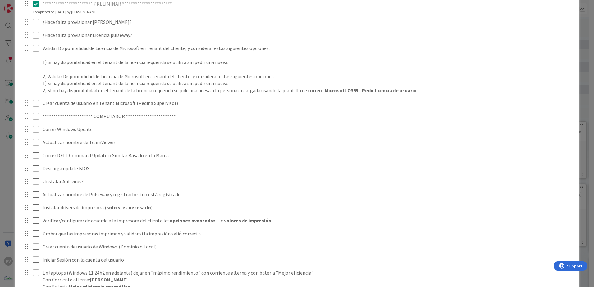
scroll to position [311, 0]
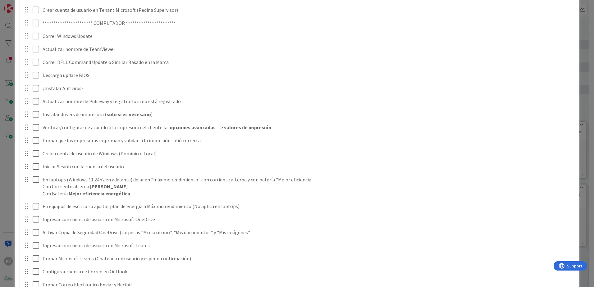
click at [421, 152] on div "FV Owner Watchers PLANIFICADO Metrics Links Exit Criteria Dates Mirrors" at bounding box center [523, 166] width 104 height 905
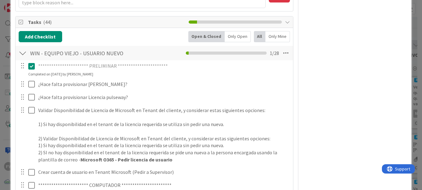
scroll to position [0, 0]
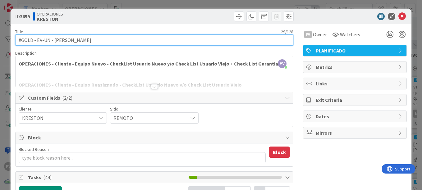
drag, startPoint x: 100, startPoint y: 42, endPoint x: 53, endPoint y: 42, distance: 46.3
click at [53, 42] on input "#GOLD - EV-UN - [PERSON_NAME]" at bounding box center [154, 39] width 278 height 11
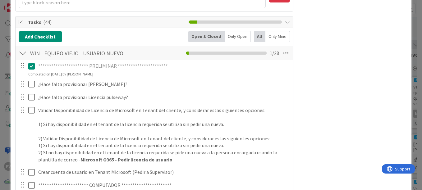
scroll to position [217, 0]
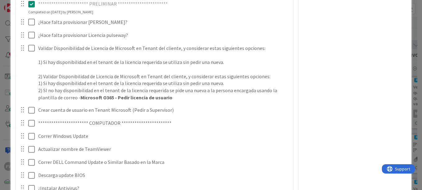
click at [27, 48] on div at bounding box center [26, 73] width 17 height 60
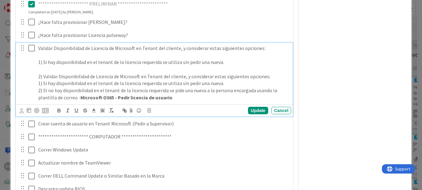
click at [46, 82] on p "1) Si hay disponibilidad en el tenant de la licencia requerida se utiliza sin p…" at bounding box center [163, 83] width 250 height 7
click at [41, 90] on p "2) SI no hay disponibilidad en el tenant de la licencia requerida se pide una n…" at bounding box center [163, 94] width 250 height 14
click at [30, 47] on icon at bounding box center [32, 47] width 9 height 7
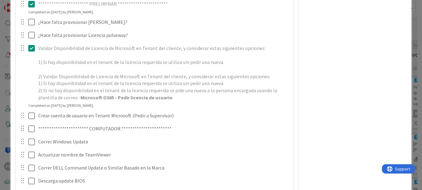
click at [7, 57] on div "**********" at bounding box center [211, 95] width 422 height 190
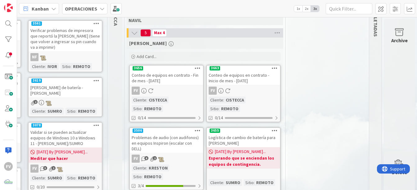
scroll to position [62, 585]
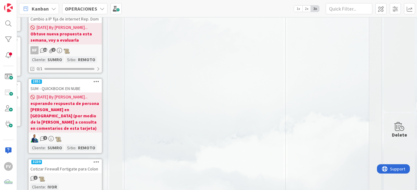
drag, startPoint x: 293, startPoint y: 185, endPoint x: 256, endPoint y: 162, distance: 44.2
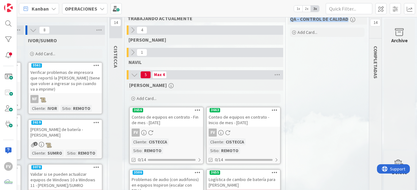
scroll to position [0, 585]
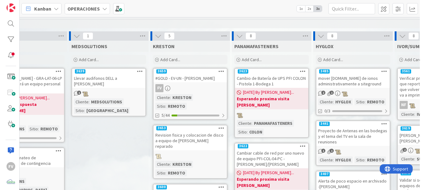
scroll to position [0, 214]
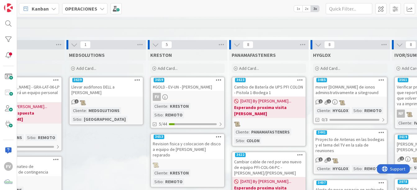
click at [194, 82] on div "3659" at bounding box center [187, 80] width 73 height 6
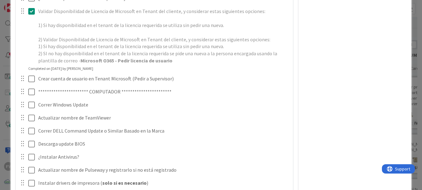
scroll to position [255, 0]
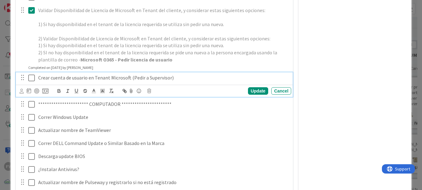
click at [32, 78] on icon at bounding box center [32, 77] width 9 height 7
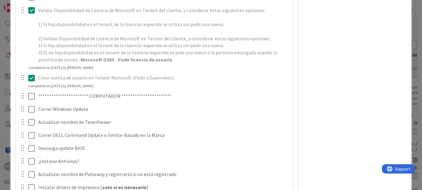
click at [27, 94] on div at bounding box center [26, 96] width 17 height 11
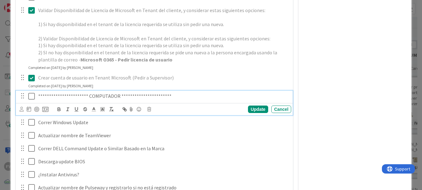
click at [30, 98] on icon at bounding box center [32, 96] width 9 height 7
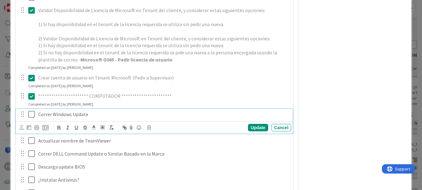
click at [33, 117] on icon at bounding box center [32, 114] width 9 height 7
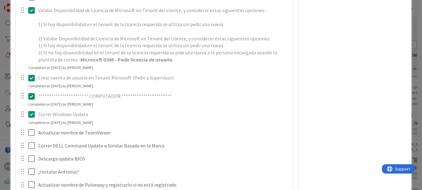
scroll to position [0, 0]
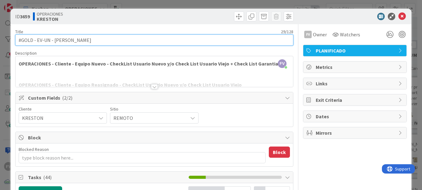
drag, startPoint x: 108, startPoint y: 42, endPoint x: 54, endPoint y: 39, distance: 53.8
click at [54, 39] on input "#GOLD - EV-UN - [PERSON_NAME]" at bounding box center [154, 39] width 278 height 11
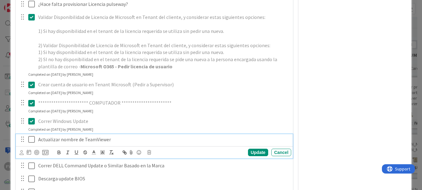
click at [32, 138] on icon at bounding box center [32, 139] width 9 height 7
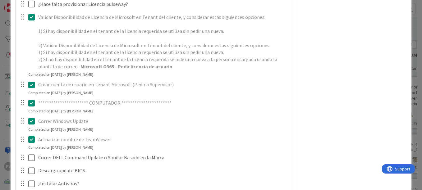
scroll to position [311, 0]
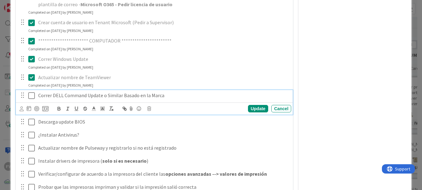
click at [33, 96] on icon at bounding box center [32, 95] width 9 height 7
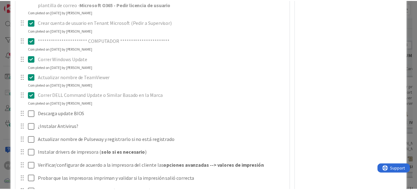
scroll to position [373, 0]
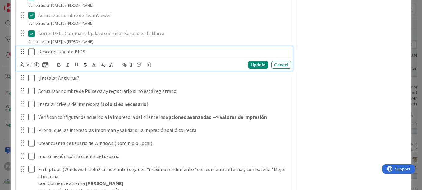
click at [31, 52] on icon at bounding box center [32, 51] width 9 height 7
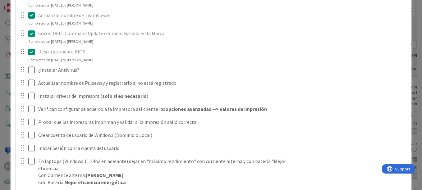
click at [415, 39] on div "**********" at bounding box center [211, 95] width 422 height 190
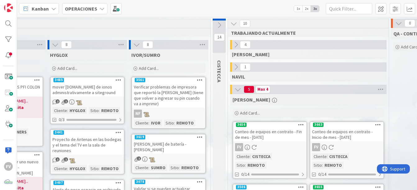
scroll to position [0, 585]
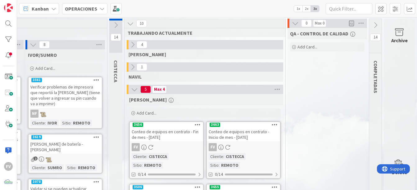
click at [389, 33] on icon at bounding box center [400, 32] width 24 height 9
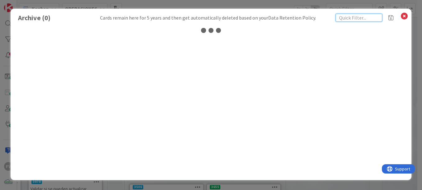
click at [370, 18] on input "text" at bounding box center [358, 18] width 47 height 8
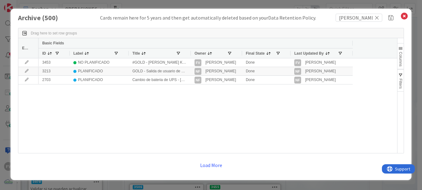
click at [190, 52] on div at bounding box center [190, 53] width 2 height 10
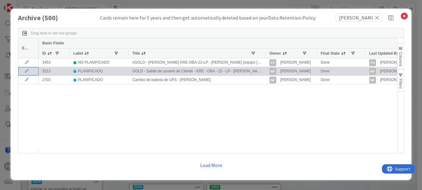
click at [26, 70] on icon at bounding box center [26, 71] width 9 height 4
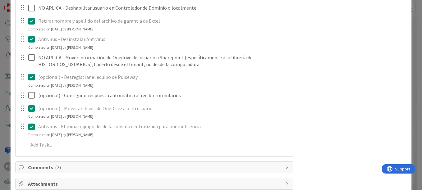
scroll to position [464, 0]
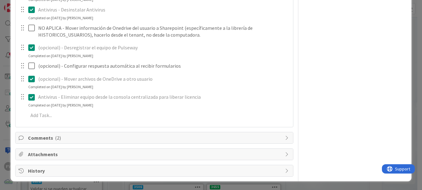
click at [103, 142] on span "Comments ( 2 )" at bounding box center [155, 137] width 254 height 7
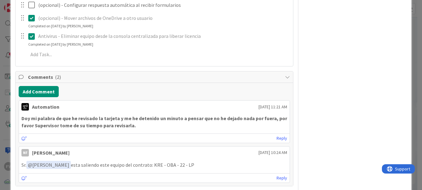
scroll to position [526, 0]
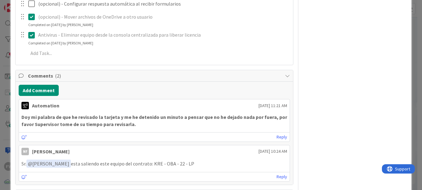
click at [94, 75] on span "Comments ( 2 )" at bounding box center [155, 75] width 254 height 7
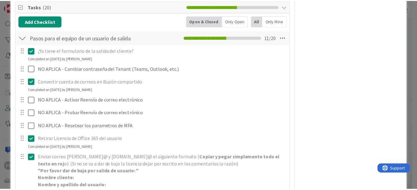
scroll to position [154, 0]
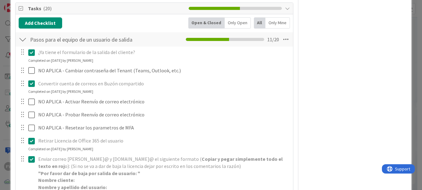
click at [5, 64] on div "ID 3213 OPERACIONES Archive Title 74 / 128 GOLD - Salida de usuario de Cliente …" at bounding box center [211, 95] width 422 height 190
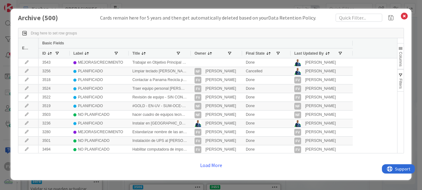
click at [7, 80] on div "Archive ( 500 ) Cards remain here for 5 years and then get automatically delete…" at bounding box center [211, 95] width 422 height 190
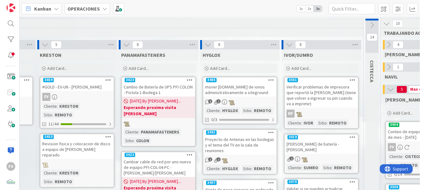
scroll to position [0, 322]
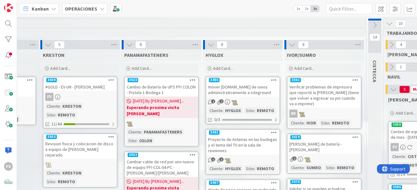
click at [98, 101] on link "3659 #GOLD - EV-UN - [PERSON_NAME] FV Cliente : [PERSON_NAME] Sitio : REMOTO 11…" at bounding box center [80, 103] width 75 height 52
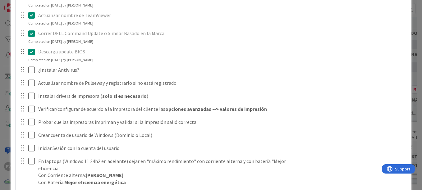
scroll to position [404, 0]
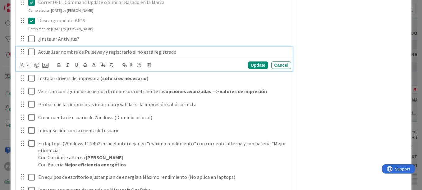
drag, startPoint x: 30, startPoint y: 54, endPoint x: 34, endPoint y: 54, distance: 3.4
click at [30, 54] on icon at bounding box center [32, 51] width 9 height 7
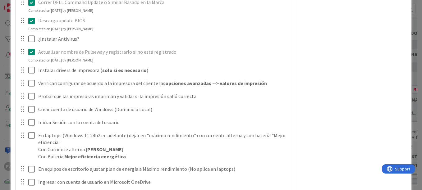
scroll to position [435, 0]
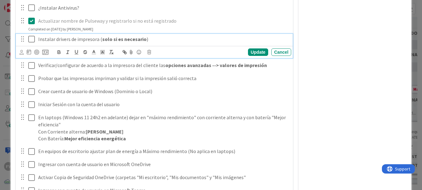
drag, startPoint x: 38, startPoint y: 38, endPoint x: 54, endPoint y: 65, distance: 31.7
click at [38, 38] on p "Instalar drivers de impresora ( solo si es necesario )" at bounding box center [163, 39] width 250 height 7
drag, startPoint x: 39, startPoint y: 38, endPoint x: 77, endPoint y: 39, distance: 38.5
click at [77, 39] on p "Ya estaba instalado - Instalar drivers de impresora ( solo si es necesario )" at bounding box center [163, 39] width 250 height 7
click at [58, 55] on icon "button" at bounding box center [59, 52] width 6 height 6
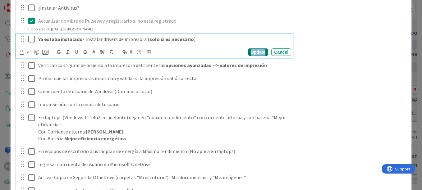
click at [254, 55] on div "Update" at bounding box center [258, 51] width 20 height 7
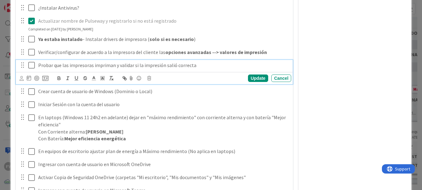
click at [37, 66] on div "Probar que las impresoras impriman y validar si la impresión salió correcta" at bounding box center [163, 65] width 255 height 11
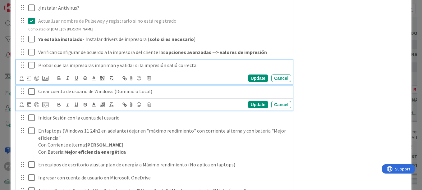
click at [151, 94] on p "Crear cuenta de usuario de Windows (Dominio o Local)" at bounding box center [163, 91] width 250 height 7
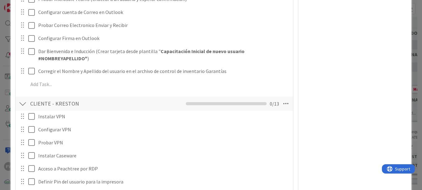
scroll to position [835, 0]
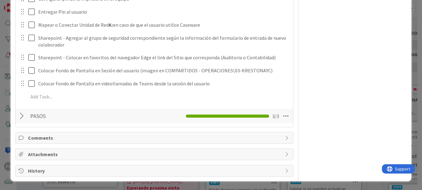
click at [38, 137] on span "Comments" at bounding box center [155, 137] width 254 height 7
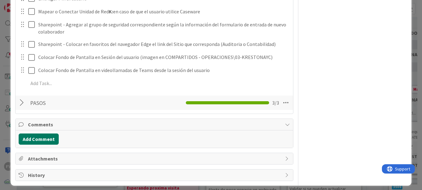
scroll to position [822, 0]
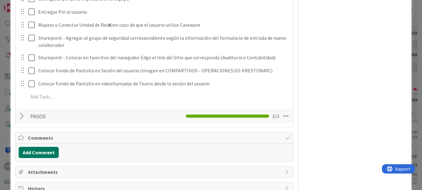
click at [45, 157] on button "Add Comment" at bounding box center [39, 152] width 40 height 11
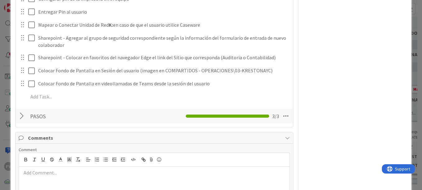
scroll to position [884, 0]
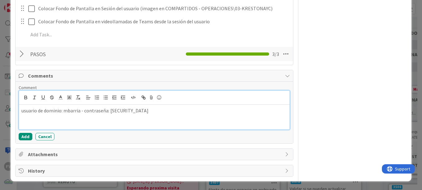
drag, startPoint x: 131, startPoint y: 109, endPoint x: 137, endPoint y: 123, distance: 15.4
click at [131, 109] on p "usuario de dominio: mbarria - contraseña: [SECURITY_DATA]" at bounding box center [154, 110] width 266 height 7
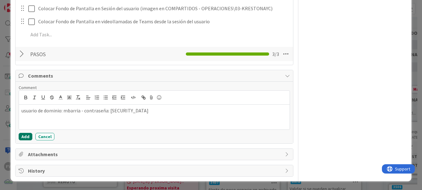
click at [26, 137] on button "Add" at bounding box center [26, 136] width 14 height 7
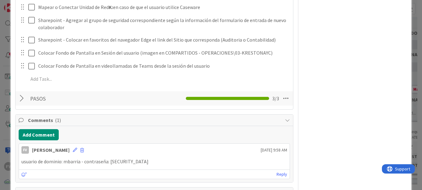
scroll to position [878, 0]
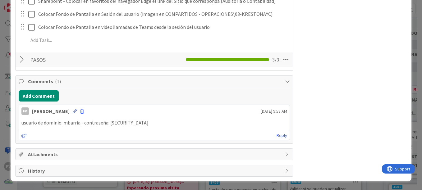
click at [70, 110] on div "FV [PERSON_NAME] [DATE] 9:58 AM" at bounding box center [154, 110] width 271 height 10
click at [73, 110] on icon at bounding box center [75, 111] width 4 height 4
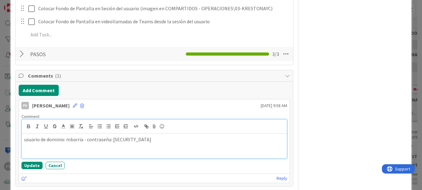
click at [131, 139] on p "usuario de dominio: mbarria - contraseña: [SECURITY_DATA]" at bounding box center [154, 139] width 260 height 7
click at [233, 146] on div "usuario de dominio: mbarria - contraseña: [SECURITY_DATA]" at bounding box center [154, 146] width 265 height 25
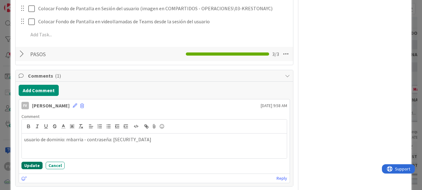
click at [35, 167] on button "Update" at bounding box center [31, 165] width 21 height 7
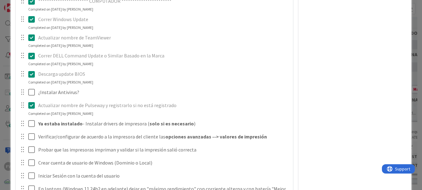
scroll to position [412, 0]
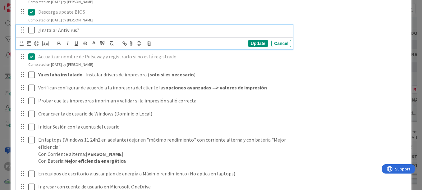
click at [30, 32] on icon at bounding box center [32, 29] width 9 height 7
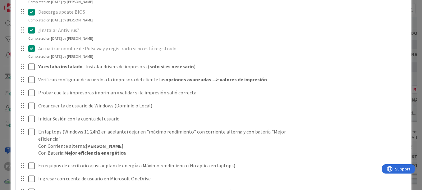
scroll to position [443, 0]
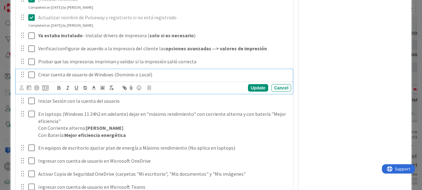
click at [32, 77] on icon at bounding box center [32, 74] width 9 height 7
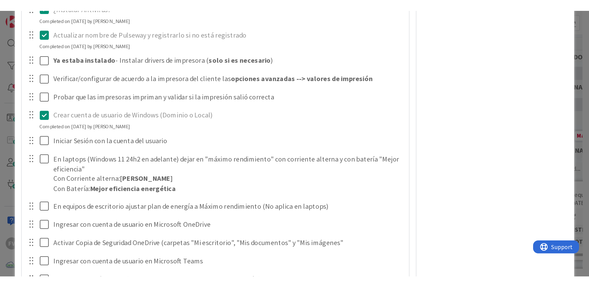
scroll to position [475, 0]
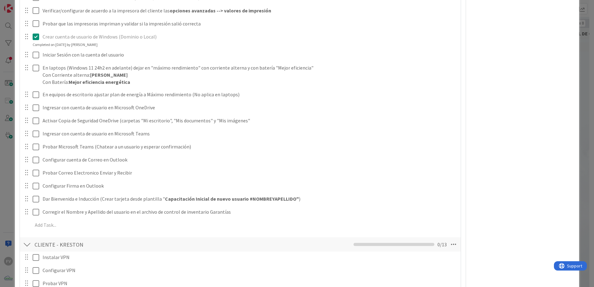
click at [421, 99] on div "**********" at bounding box center [297, 143] width 594 height 287
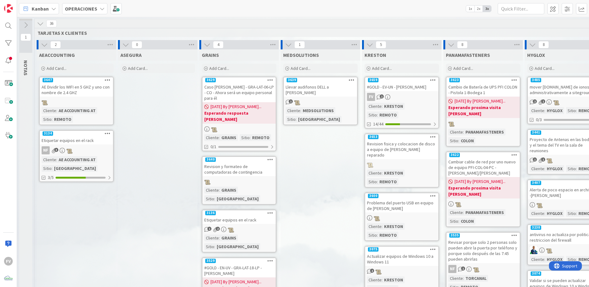
click at [40, 25] on icon at bounding box center [40, 23] width 7 height 7
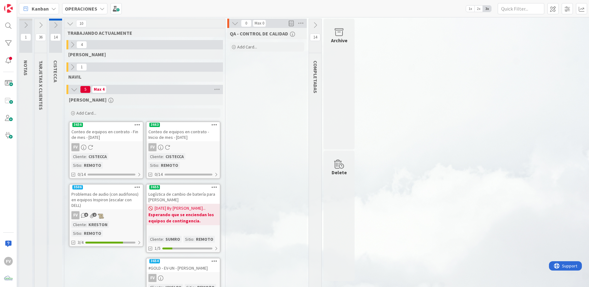
click at [40, 25] on icon at bounding box center [40, 25] width 7 height 7
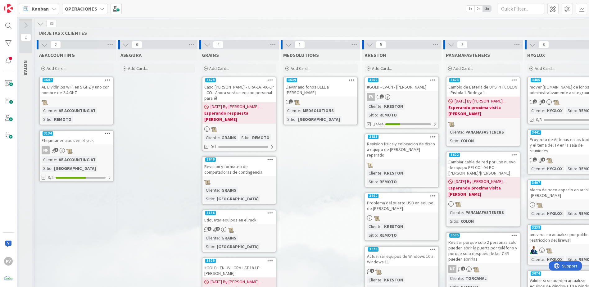
click at [44, 44] on icon at bounding box center [44, 44] width 7 height 7
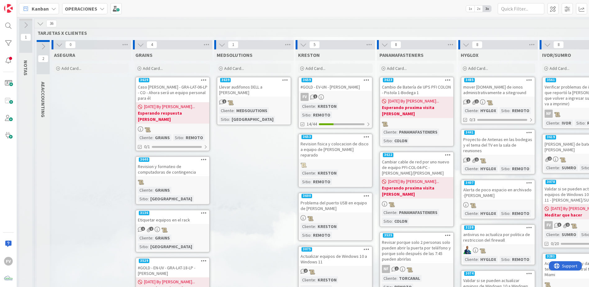
click at [59, 45] on icon at bounding box center [59, 44] width 7 height 7
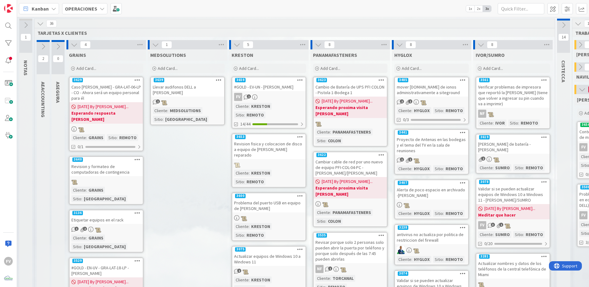
click at [74, 44] on icon at bounding box center [74, 44] width 7 height 7
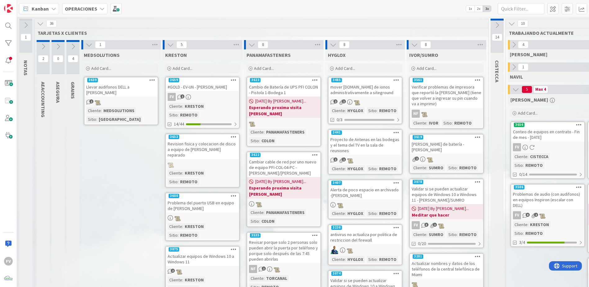
click at [92, 45] on icon at bounding box center [89, 44] width 7 height 7
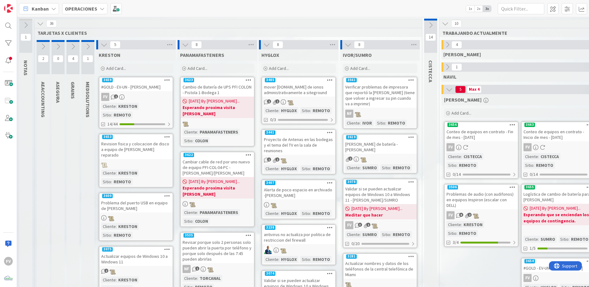
click at [186, 45] on icon at bounding box center [185, 44] width 7 height 7
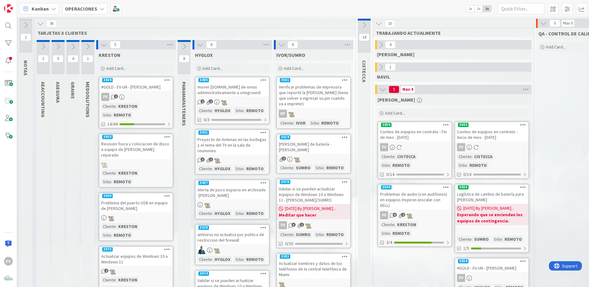
click at [198, 43] on icon at bounding box center [200, 44] width 7 height 7
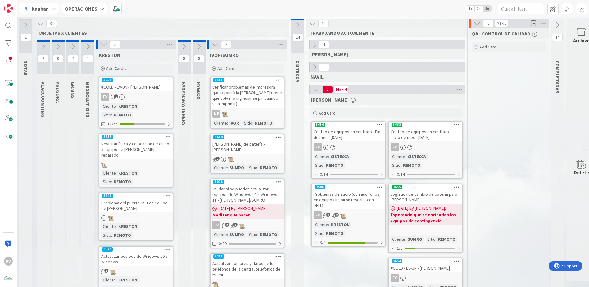
click at [214, 45] on icon at bounding box center [215, 44] width 7 height 7
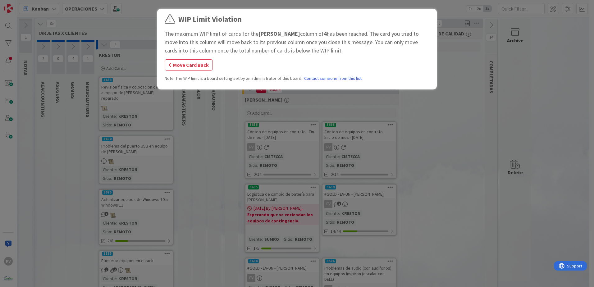
click at [198, 62] on button "Move Card Back" at bounding box center [189, 64] width 48 height 11
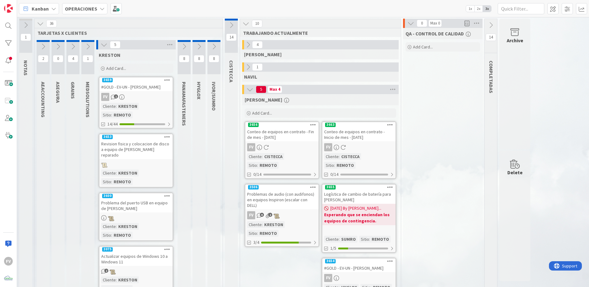
click at [127, 93] on div "FV 1" at bounding box center [135, 97] width 73 height 8
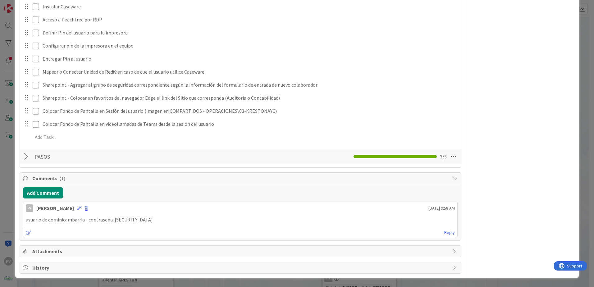
click at [31, 187] on div "Add Comment FV [PERSON_NAME] [DATE] 9:58 AM usuario de dominio: mbarria - contr…" at bounding box center [240, 212] width 441 height 56
click at [36, 190] on button "Add Comment" at bounding box center [43, 192] width 40 height 11
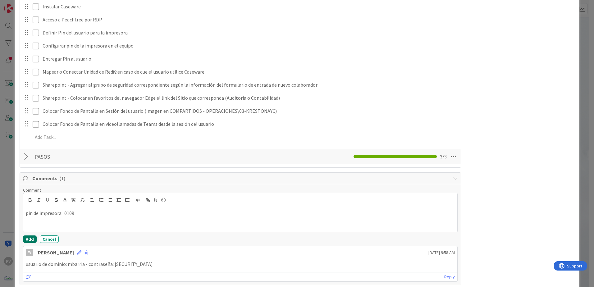
click at [28, 190] on button "Add" at bounding box center [30, 238] width 14 height 7
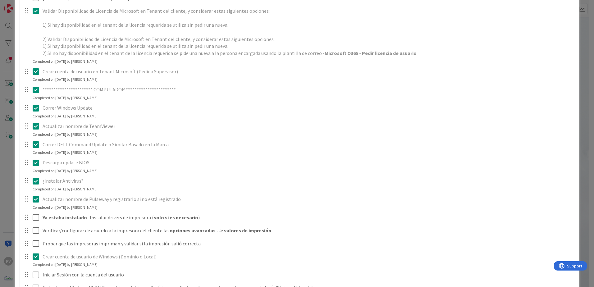
scroll to position [392, 0]
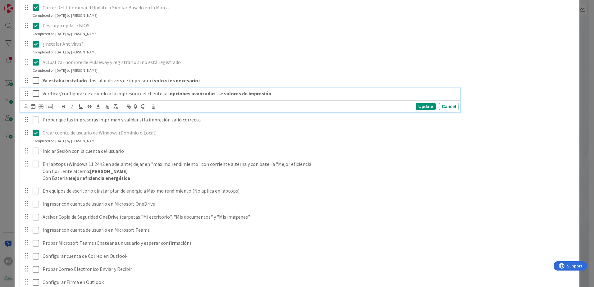
click at [35, 94] on icon at bounding box center [37, 93] width 9 height 7
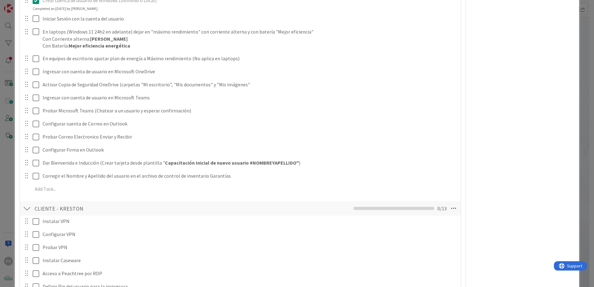
scroll to position [454, 0]
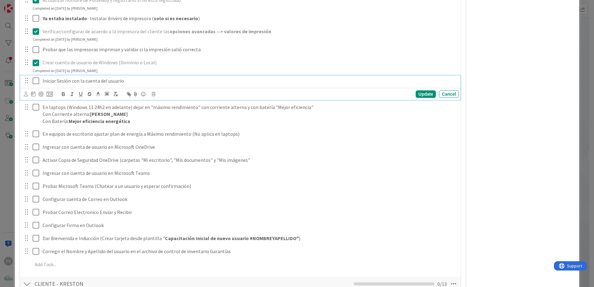
click at [34, 83] on icon at bounding box center [37, 80] width 9 height 7
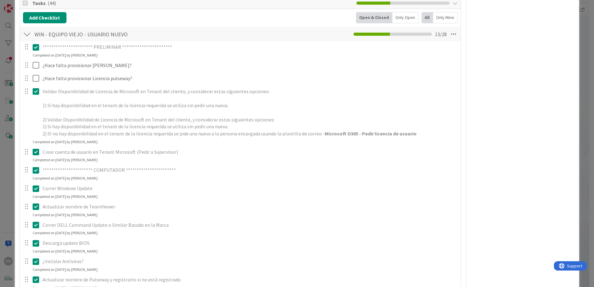
scroll to position [81, 0]
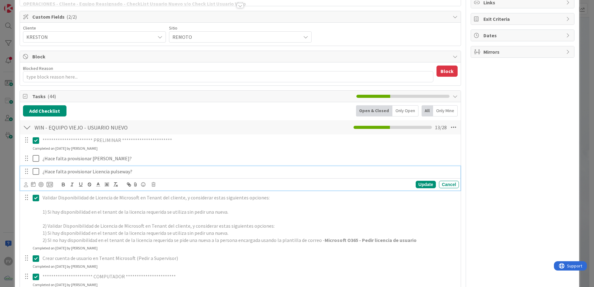
click at [34, 170] on icon at bounding box center [37, 171] width 9 height 7
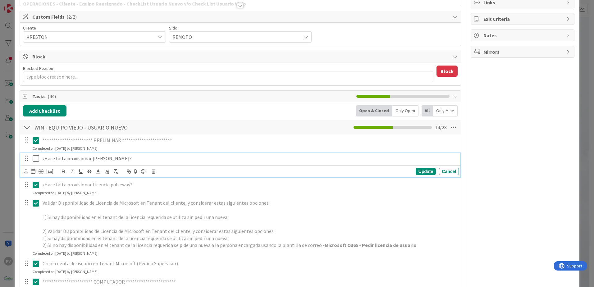
click at [34, 162] on icon at bounding box center [37, 158] width 9 height 7
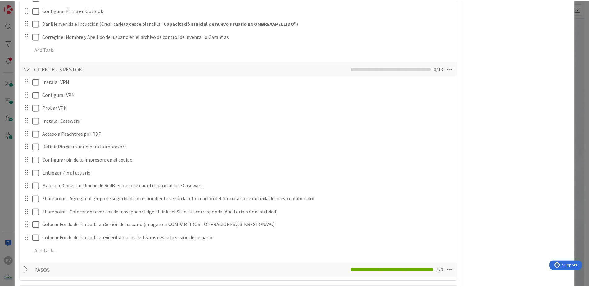
scroll to position [702, 0]
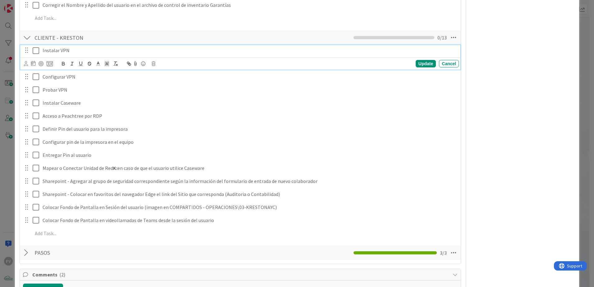
click at [38, 49] on icon at bounding box center [37, 50] width 9 height 7
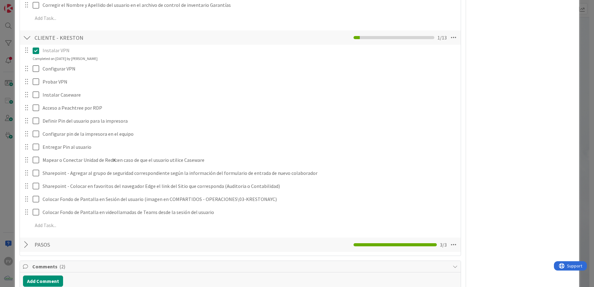
click at [7, 80] on div "**********" at bounding box center [297, 143] width 594 height 287
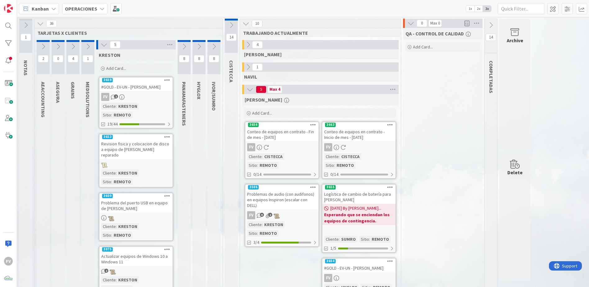
click at [213, 44] on icon at bounding box center [214, 46] width 7 height 7
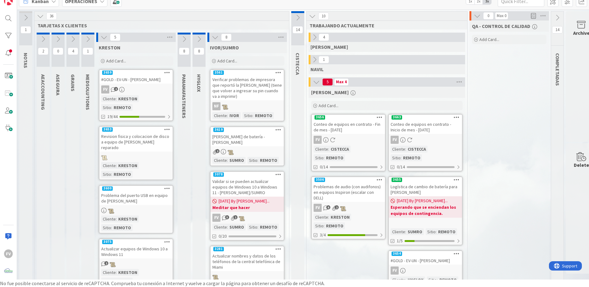
click at [216, 36] on icon at bounding box center [215, 37] width 7 height 7
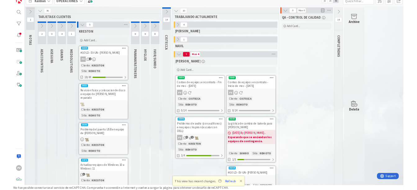
scroll to position [7, 0]
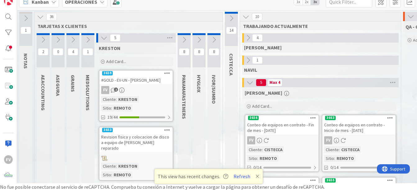
click at [104, 37] on icon at bounding box center [104, 37] width 7 height 7
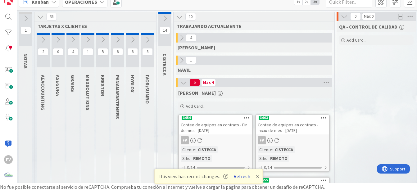
click at [241, 175] on button "Refresh" at bounding box center [241, 176] width 21 height 8
